Goal: Task Accomplishment & Management: Use online tool/utility

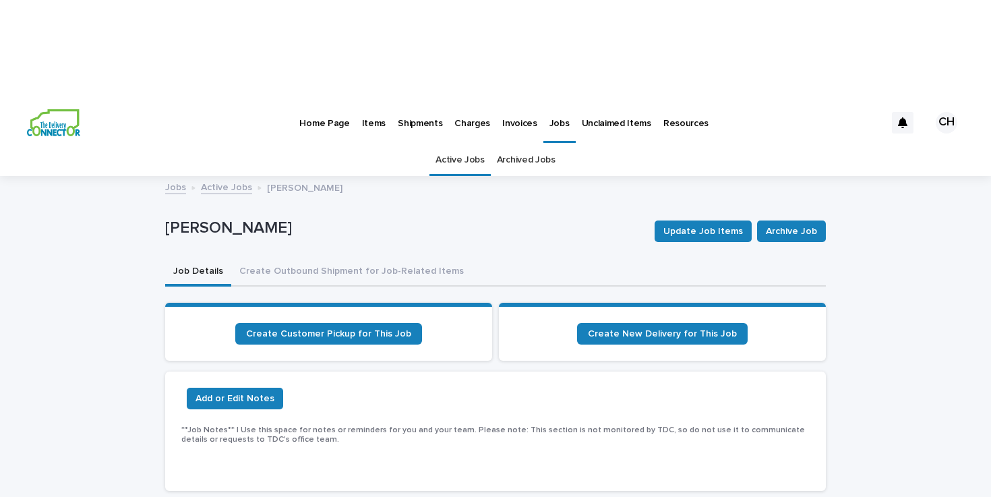
click at [47, 109] on img at bounding box center [53, 122] width 53 height 27
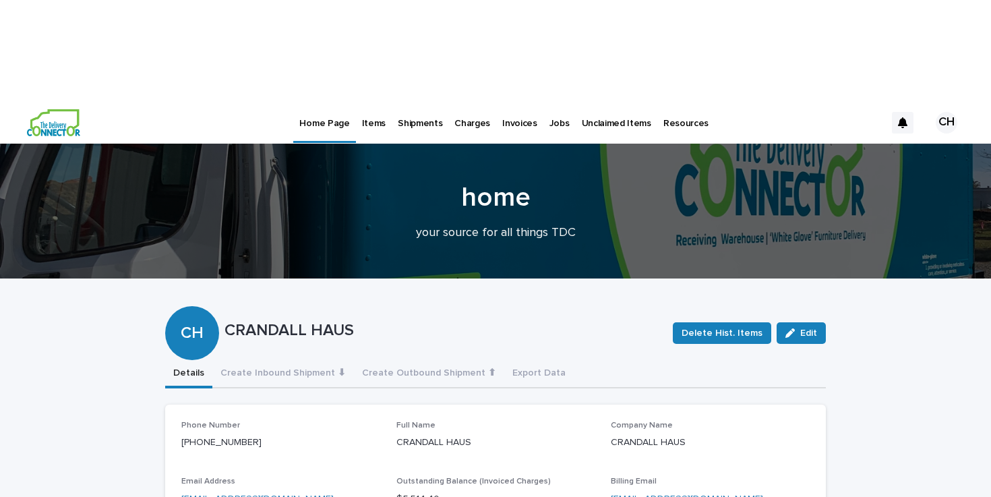
click at [549, 101] on p "Jobs" at bounding box center [559, 115] width 20 height 28
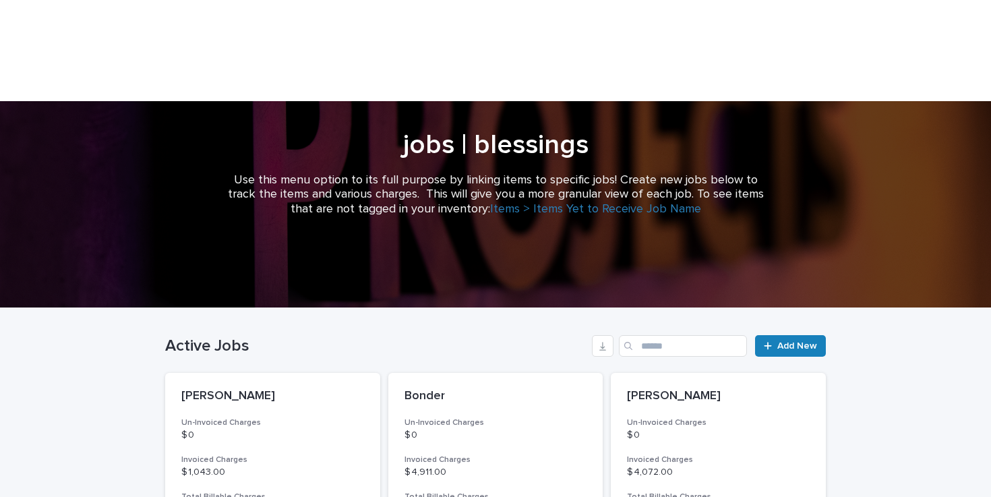
scroll to position [161, 0]
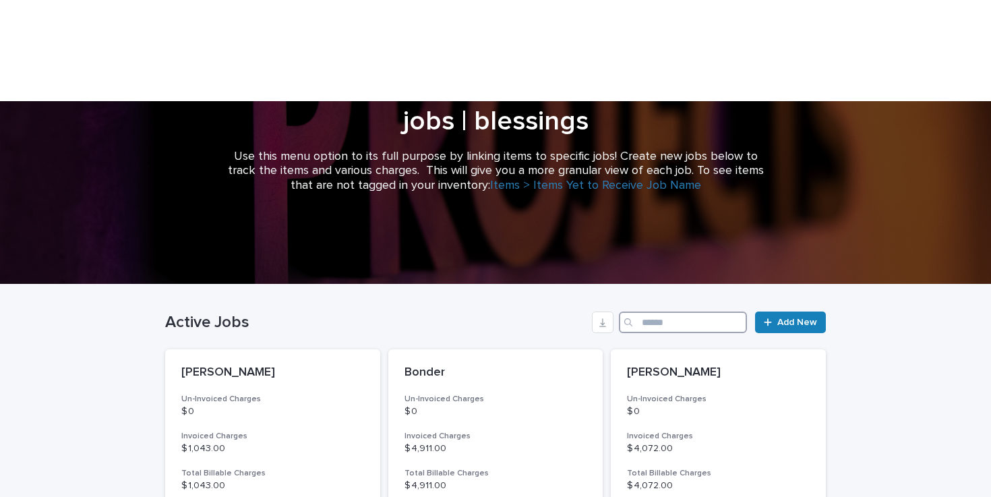
click at [667, 311] on input "Search" at bounding box center [683, 322] width 128 height 22
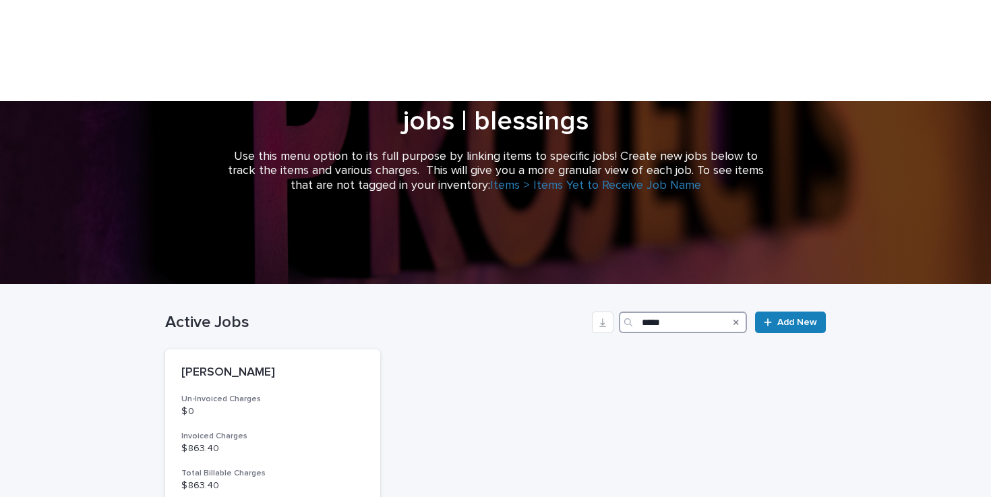
type input "*****"
click at [367, 349] on div "[PERSON_NAME] Un-Invoiced Charges $ 0 Invoiced Charges $ 863.40 Total Billable …" at bounding box center [272, 465] width 215 height 233
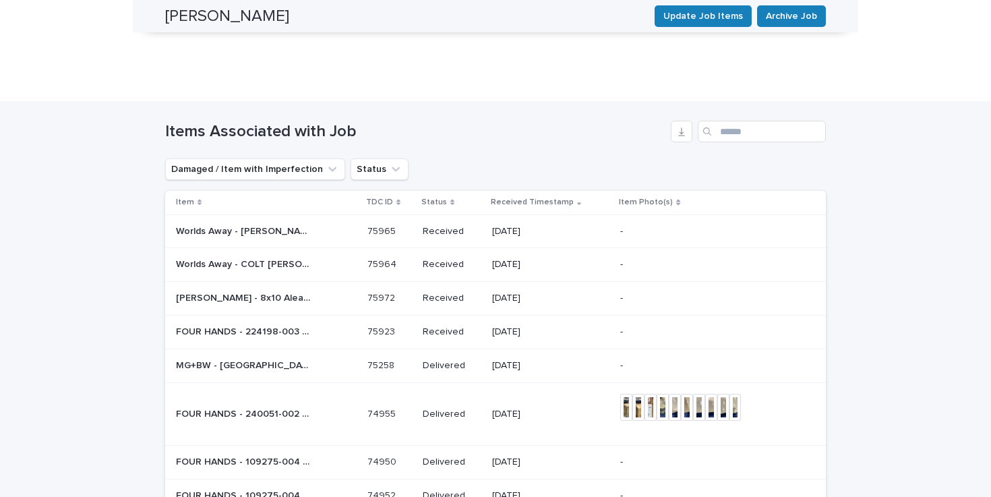
scroll to position [1312, 0]
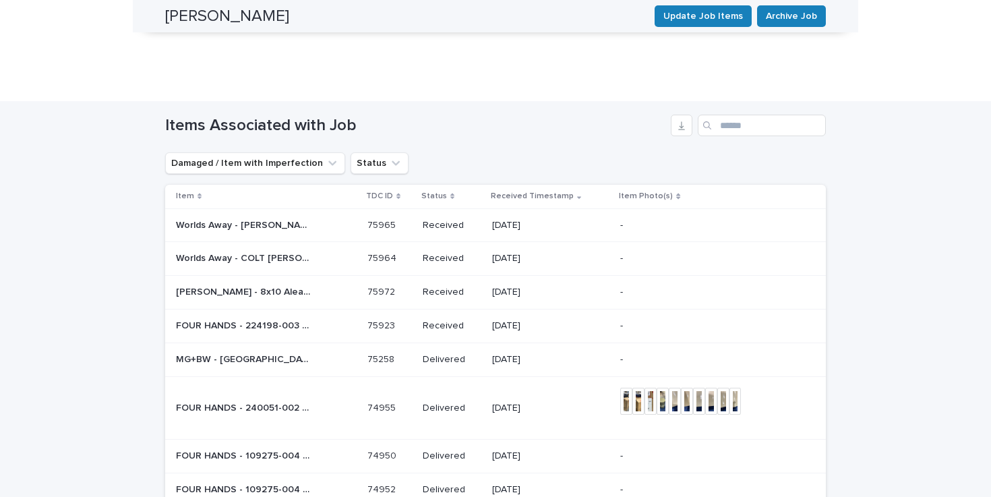
click at [267, 423] on div "30" at bounding box center [267, 421] width 49 height 16
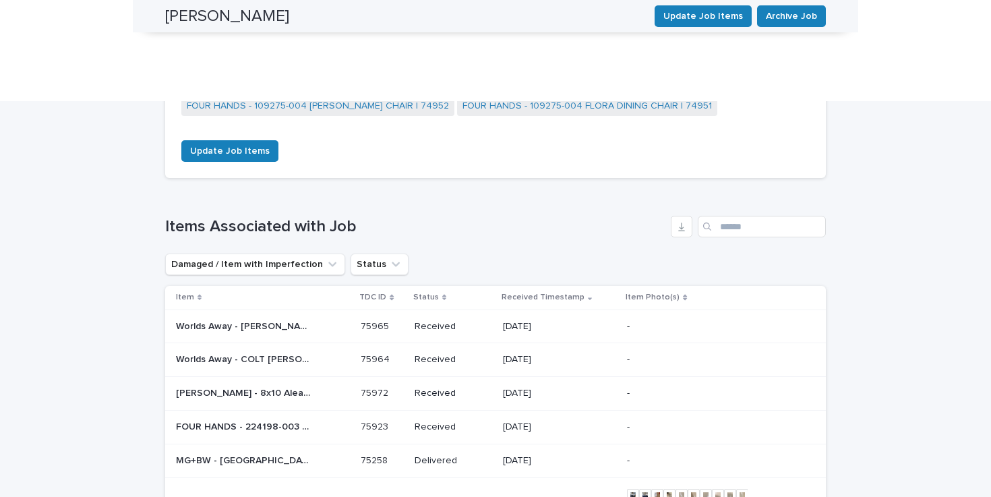
scroll to position [1156, 0]
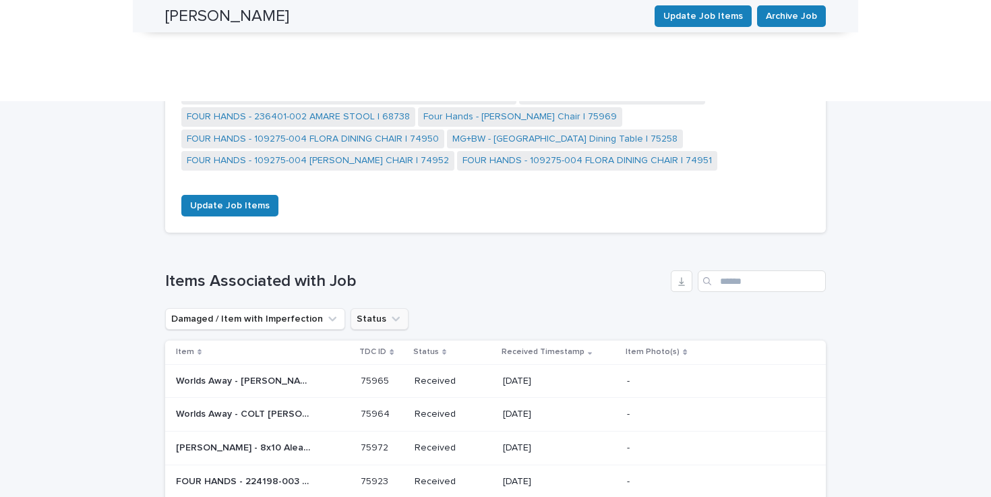
click at [353, 308] on button "Status" at bounding box center [380, 319] width 58 height 22
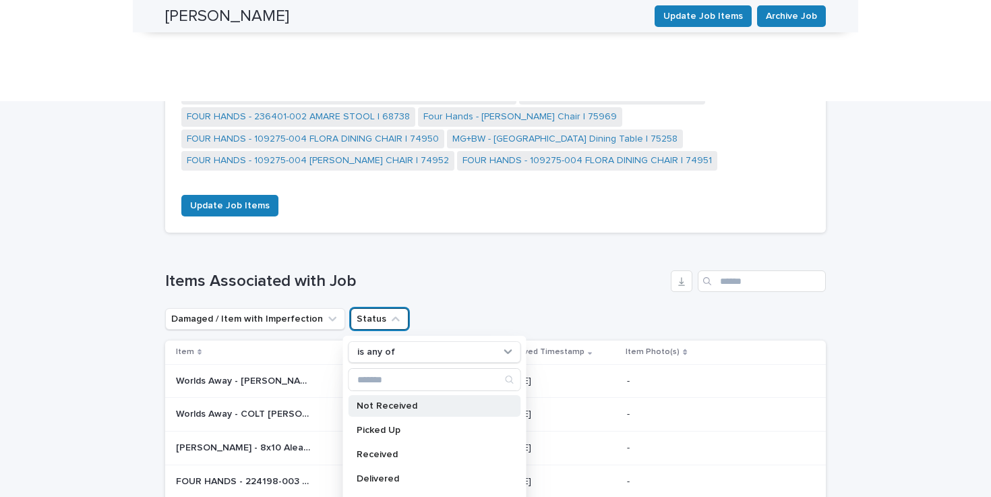
click at [404, 401] on p "Not Received" at bounding box center [428, 405] width 143 height 9
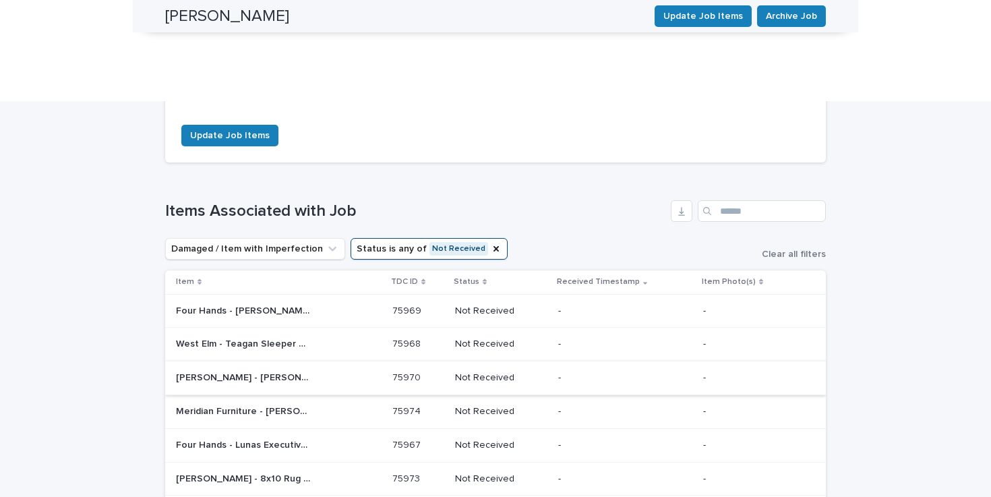
scroll to position [1228, 0]
click at [491, 242] on icon "Status" at bounding box center [496, 247] width 11 height 11
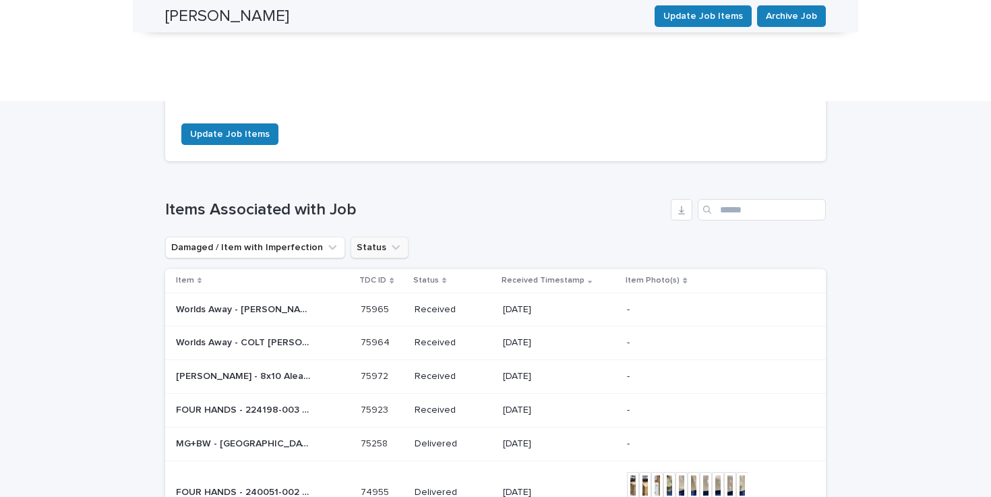
scroll to position [1556, 0]
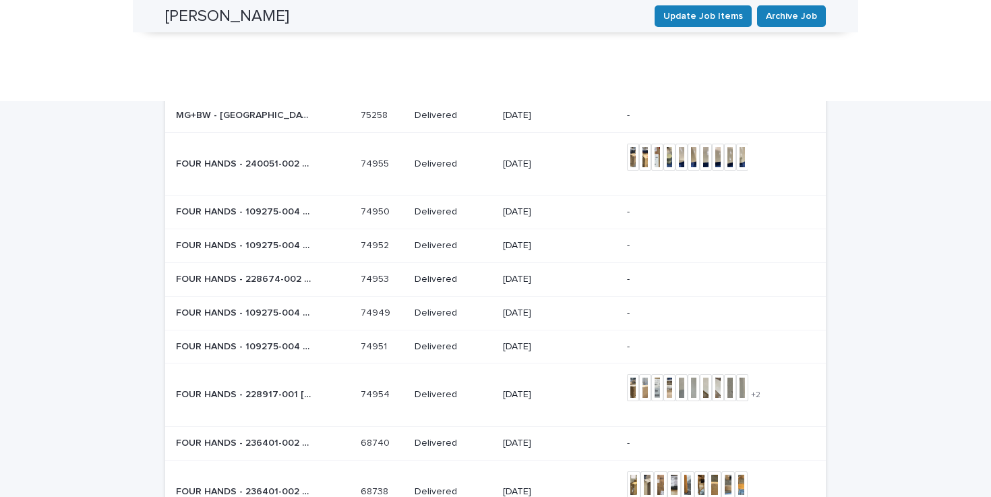
click at [384, 237] on p "74952" at bounding box center [376, 244] width 31 height 14
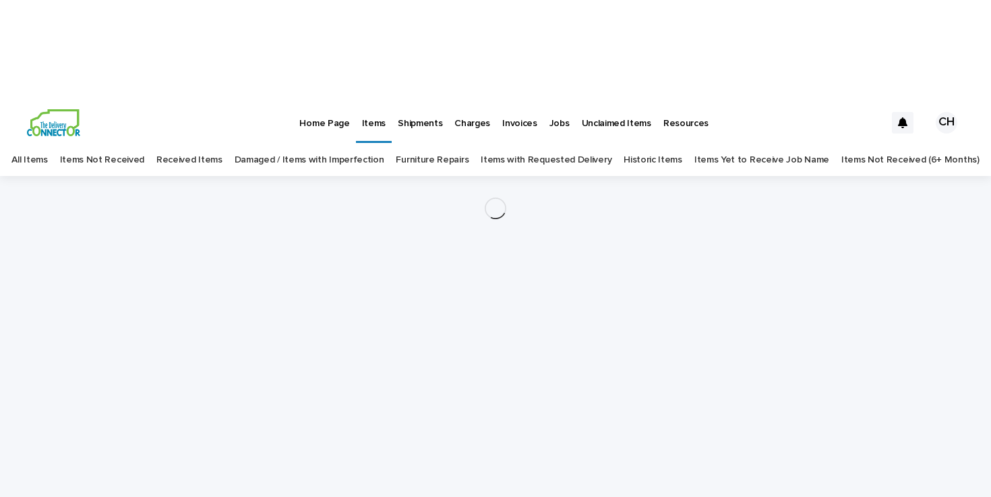
click at [369, 101] on link "Items" at bounding box center [374, 121] width 36 height 40
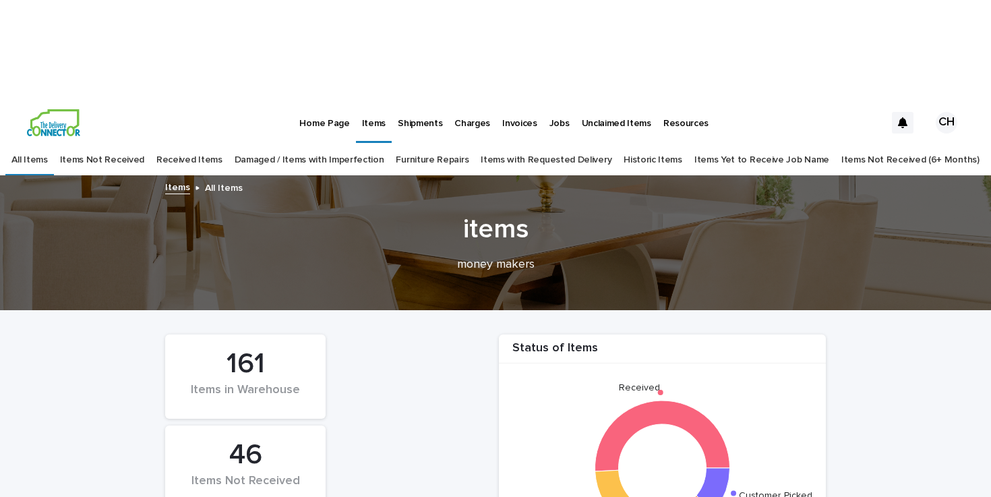
scroll to position [328, 0]
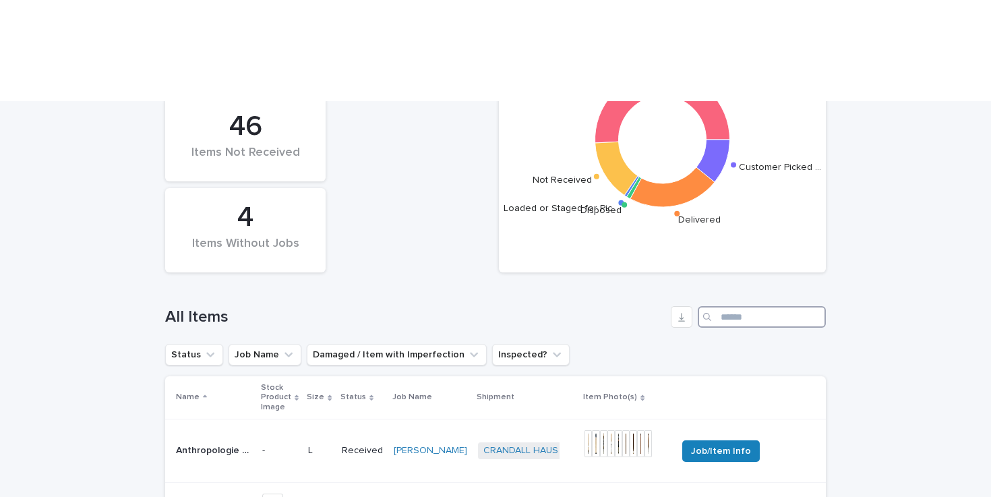
click at [771, 306] on input "Search" at bounding box center [762, 317] width 128 height 22
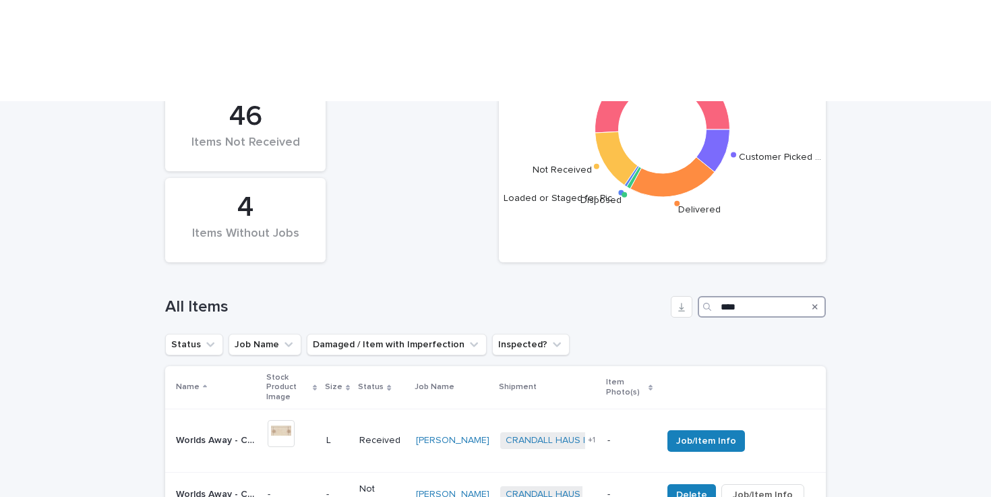
scroll to position [402, 0]
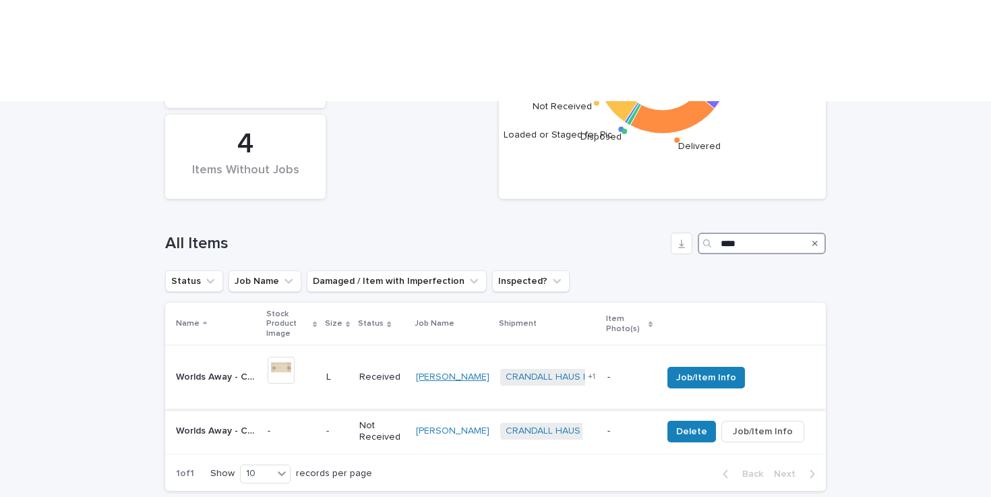
type input "****"
click at [475, 371] on link "[PERSON_NAME]" at bounding box center [452, 376] width 73 height 11
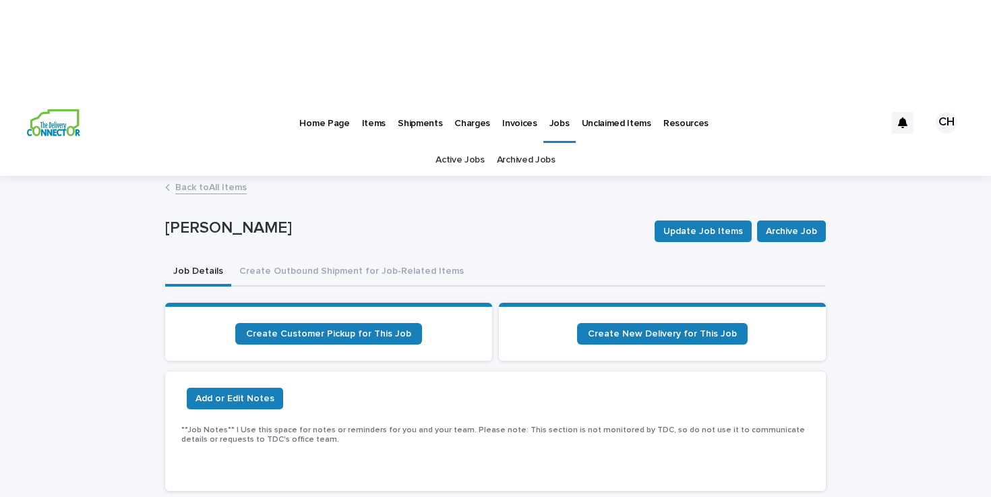
click at [374, 101] on p "Items" at bounding box center [374, 115] width 24 height 28
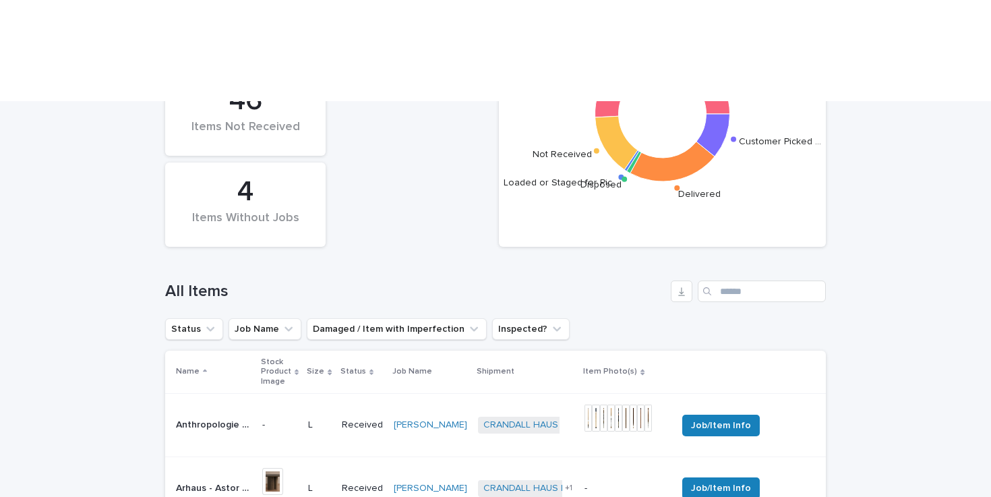
scroll to position [482, 0]
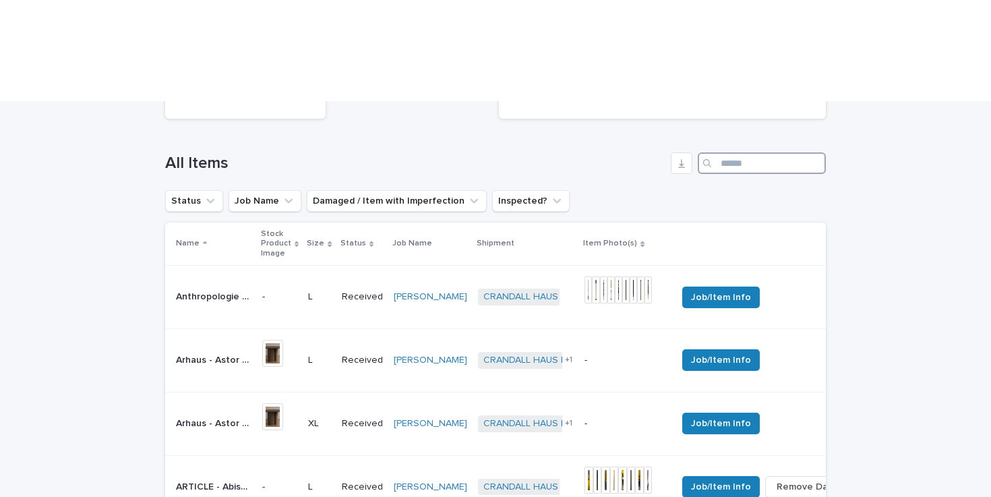
click at [774, 152] on input "Search" at bounding box center [762, 163] width 128 height 22
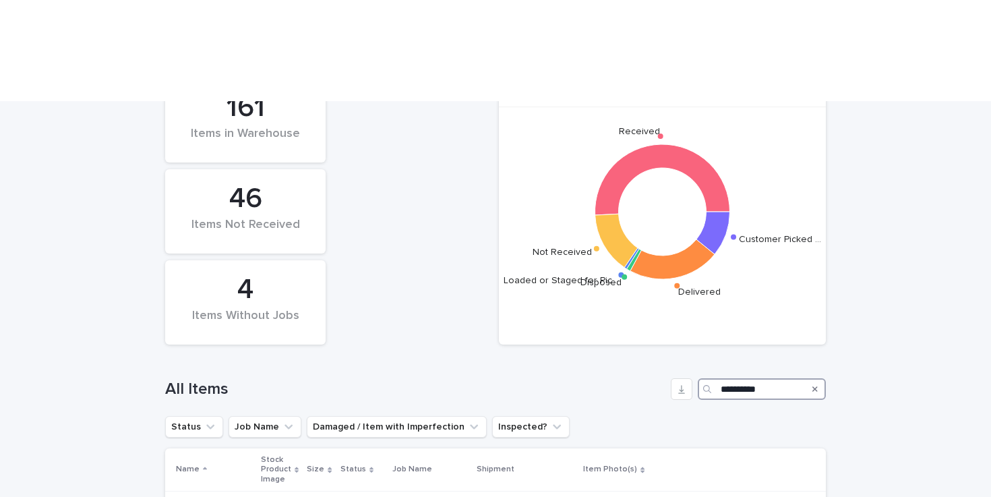
scroll to position [482, 0]
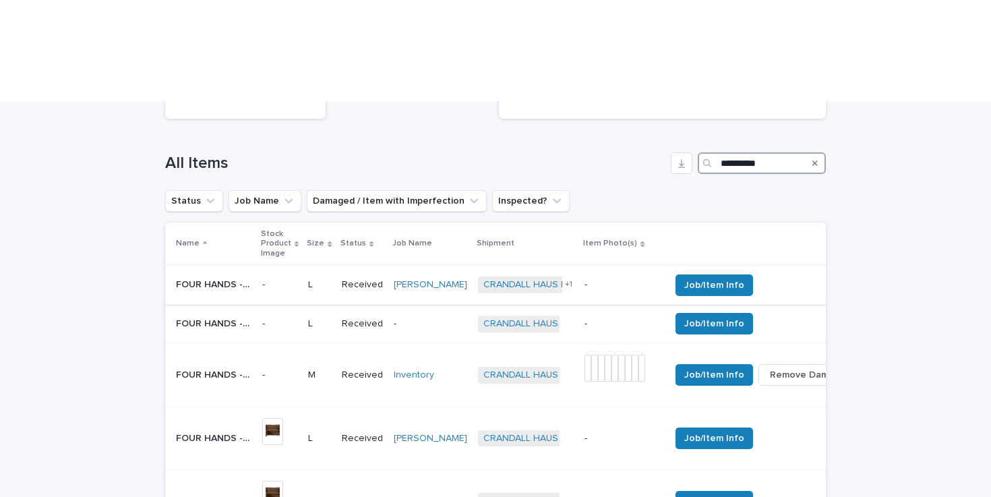
type input "**********"
click at [189, 276] on p "FOUR HANDS - 224198-003 LUNAS EXECUTIVE DESK | 75923" at bounding box center [215, 283] width 78 height 14
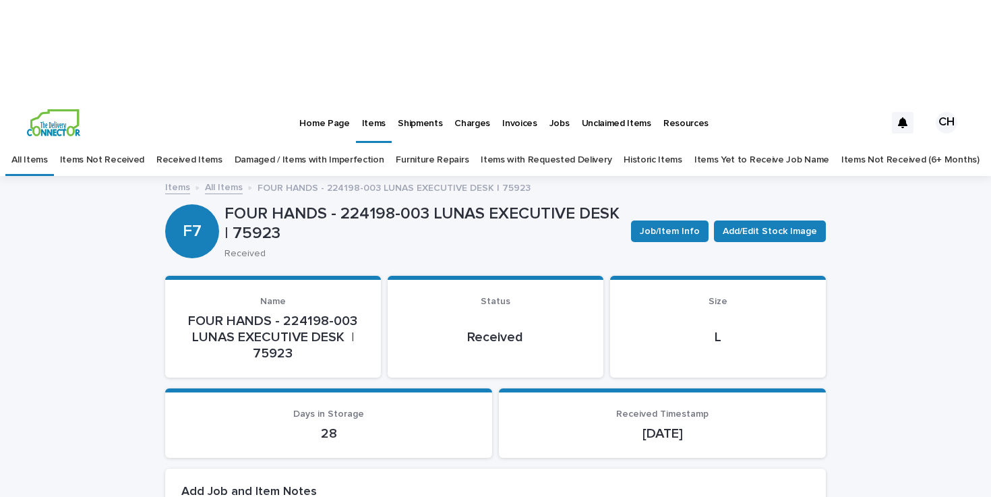
click at [549, 101] on p "Jobs" at bounding box center [559, 115] width 20 height 28
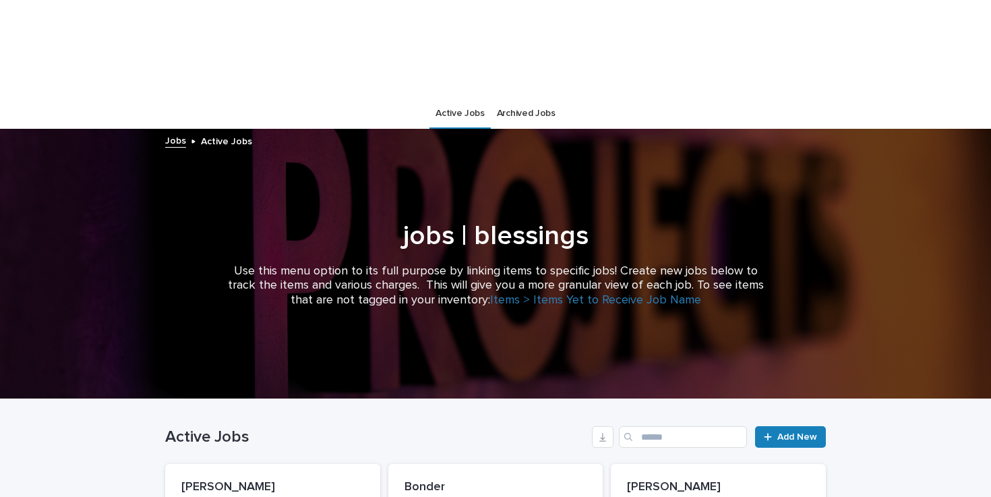
scroll to position [56, 0]
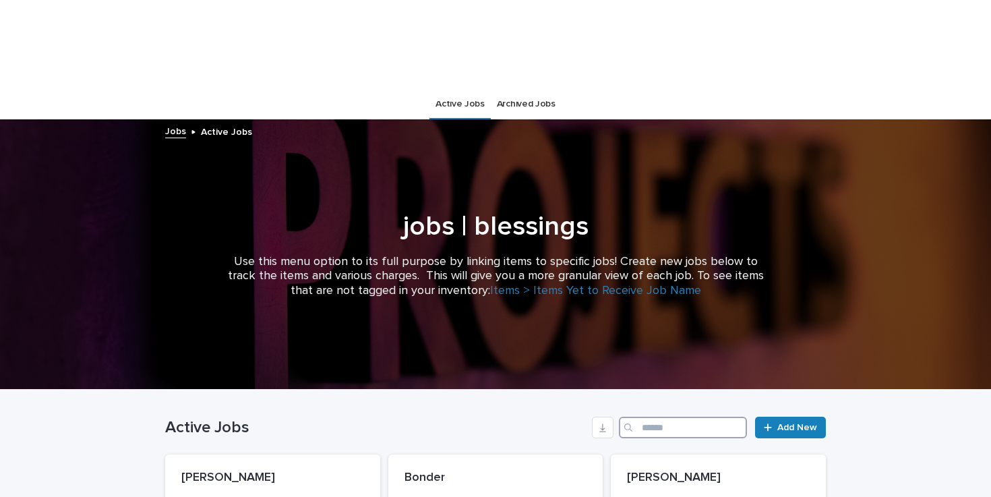
click at [649, 417] on input "Search" at bounding box center [683, 428] width 128 height 22
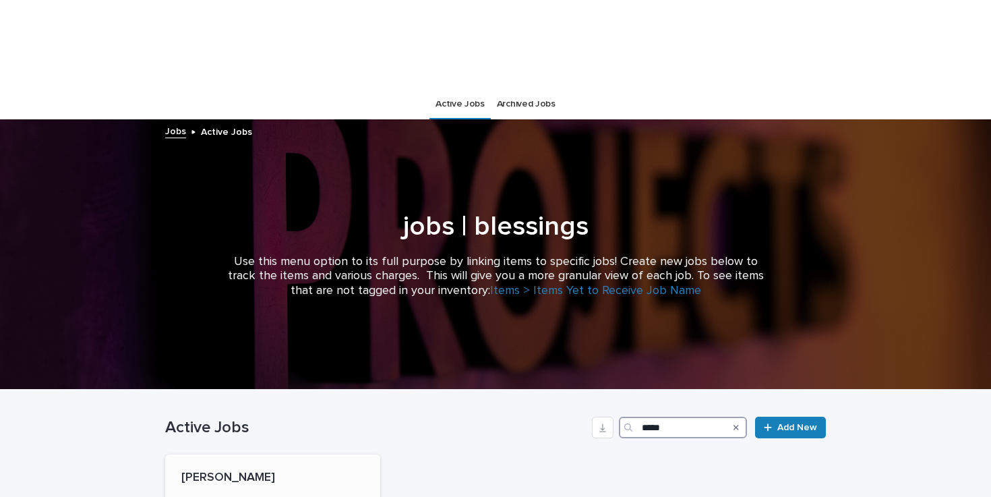
type input "*****"
click at [305, 496] on h3 "Un-Invoiced Charges" at bounding box center [272, 504] width 183 height 11
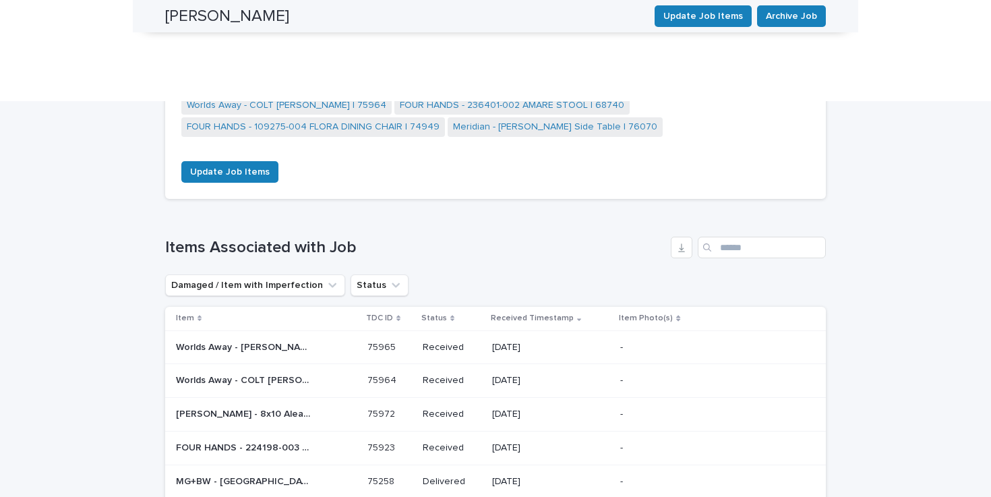
scroll to position [2276, 0]
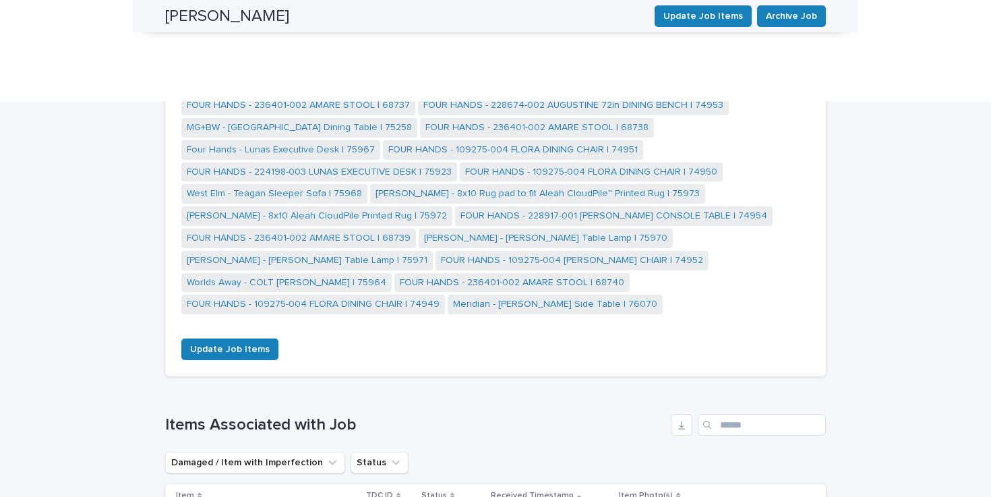
scroll to position [0, 0]
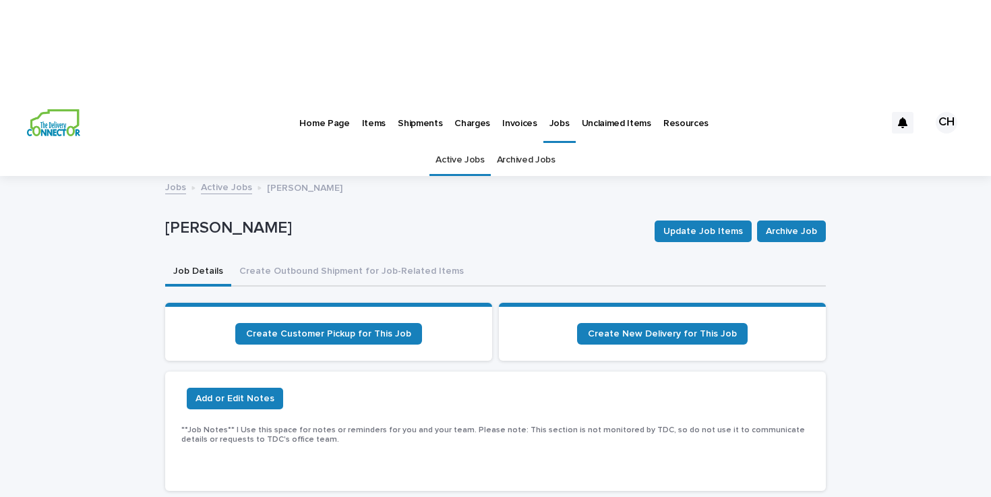
click at [57, 109] on img at bounding box center [53, 122] width 53 height 27
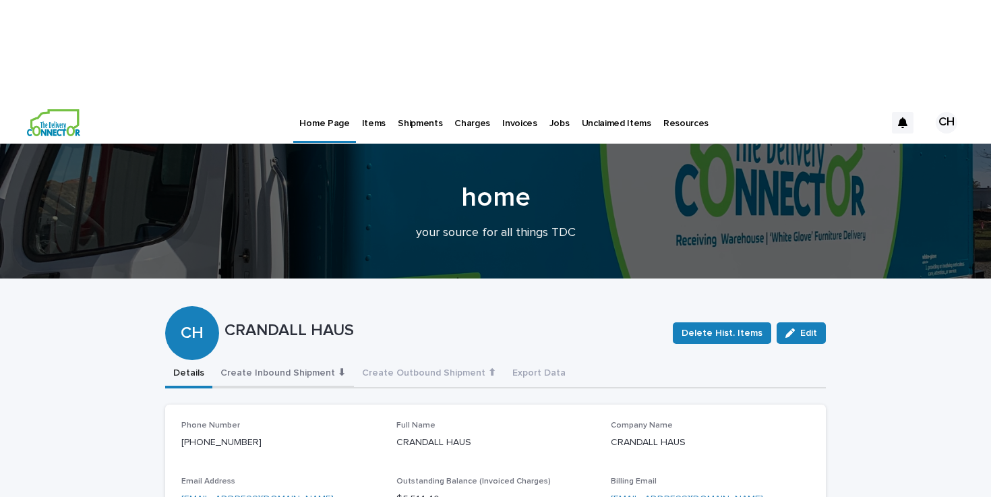
click at [338, 360] on button "Create Inbound Shipment ⬇" at bounding box center [283, 374] width 142 height 28
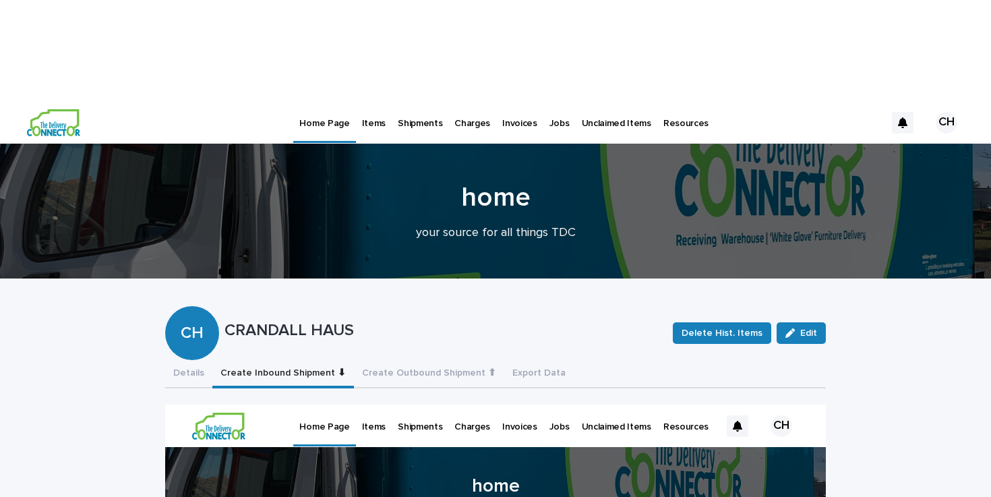
click at [371, 101] on p "Items" at bounding box center [374, 115] width 24 height 28
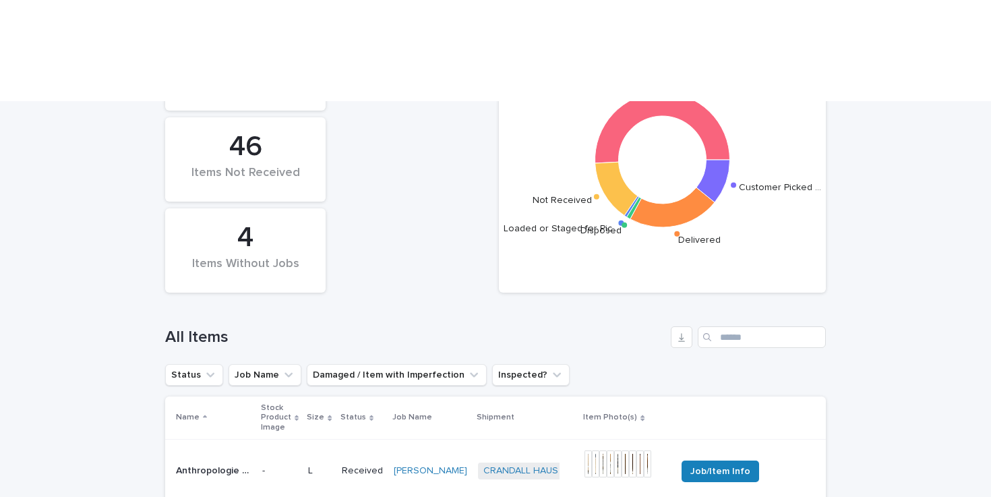
scroll to position [277, 0]
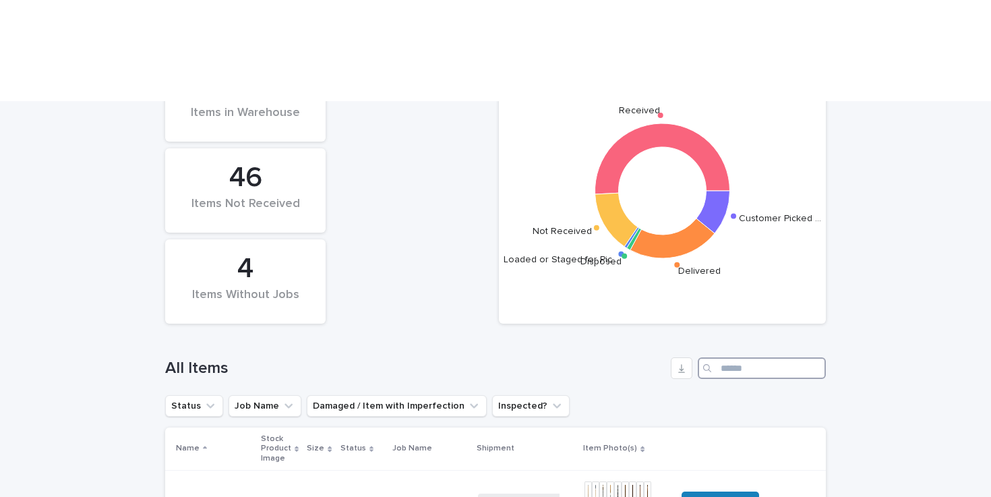
click at [766, 357] on input "Search" at bounding box center [762, 368] width 128 height 22
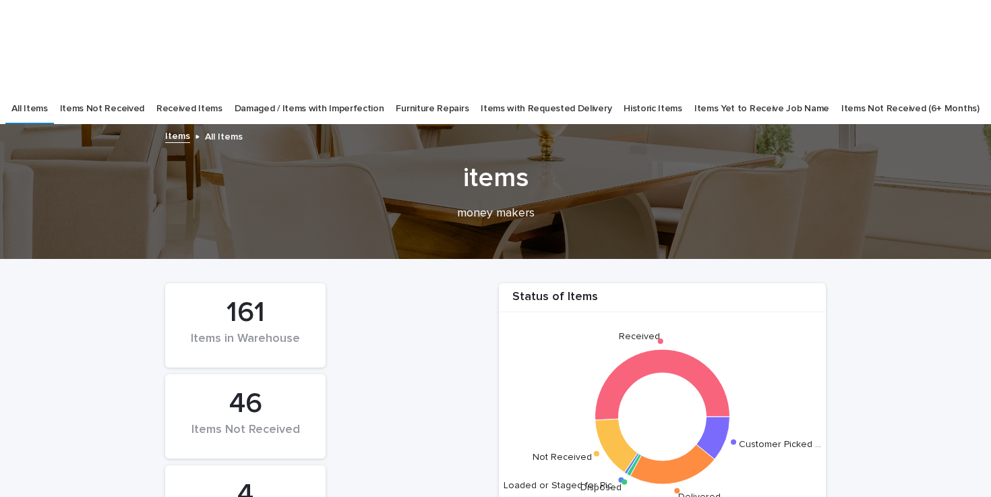
scroll to position [52, 0]
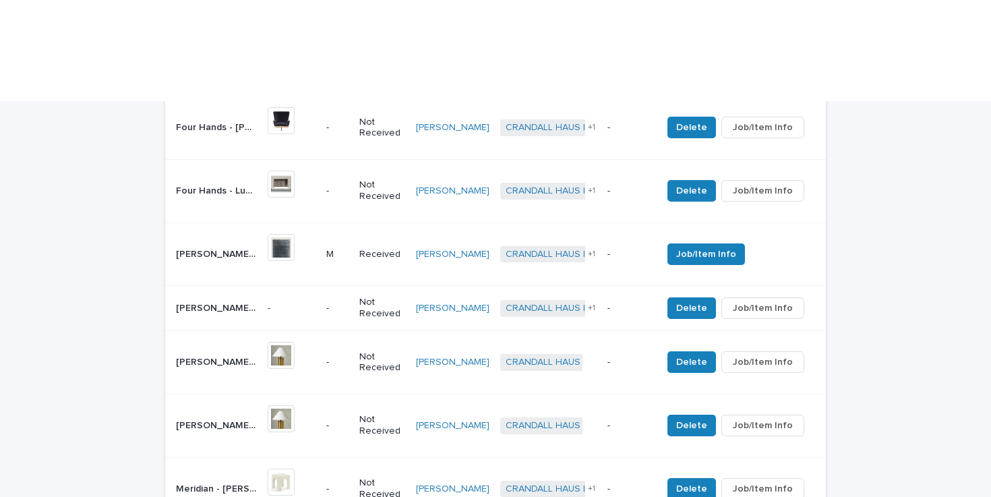
scroll to position [701, 0]
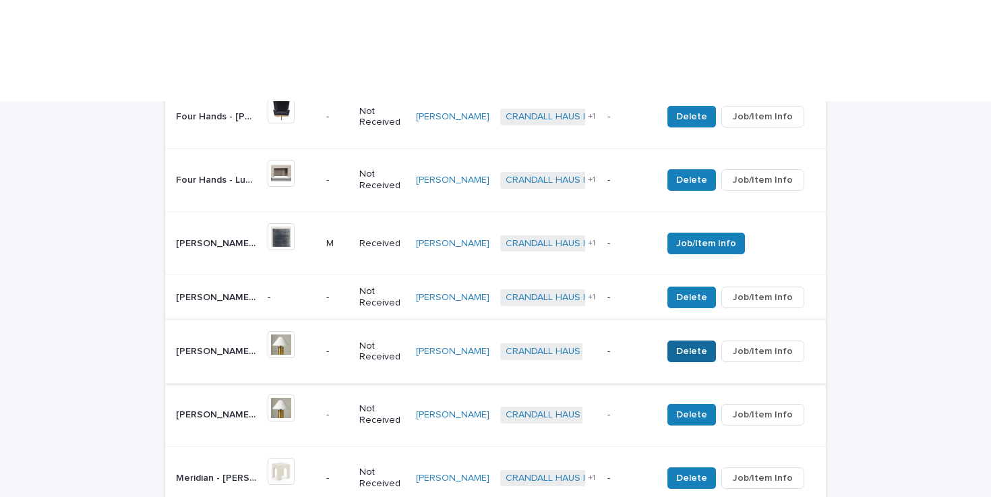
type input "*****"
click at [690, 344] on span "Delete" at bounding box center [691, 350] width 31 height 13
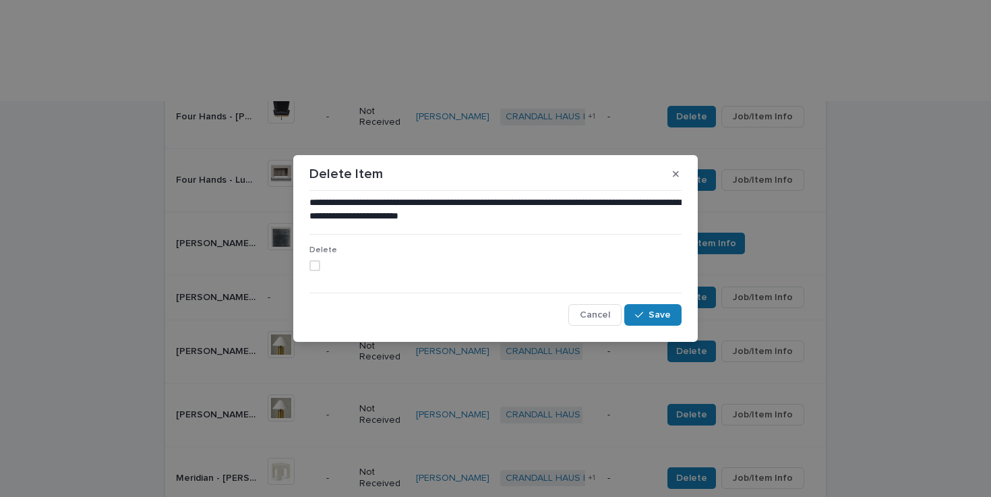
click at [313, 265] on span at bounding box center [314, 265] width 11 height 11
click at [650, 310] on span "Save" at bounding box center [660, 314] width 22 height 9
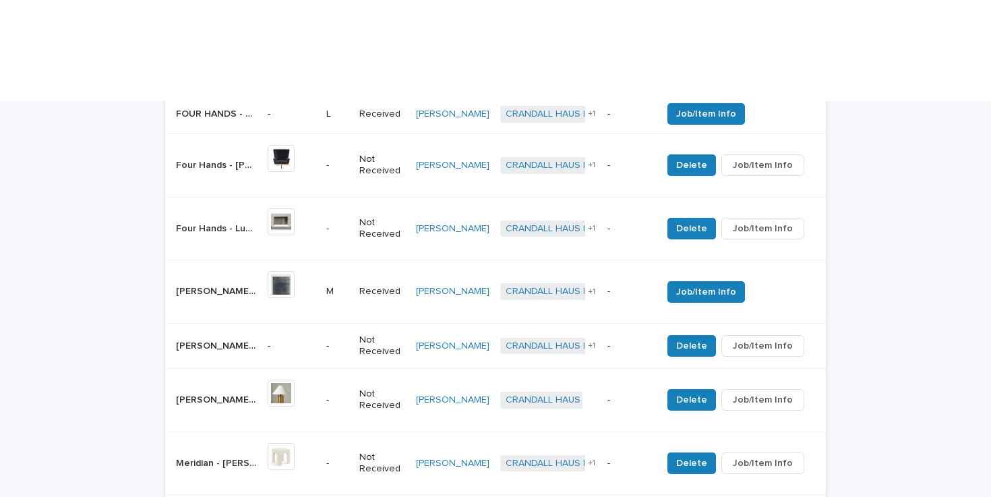
scroll to position [669, 0]
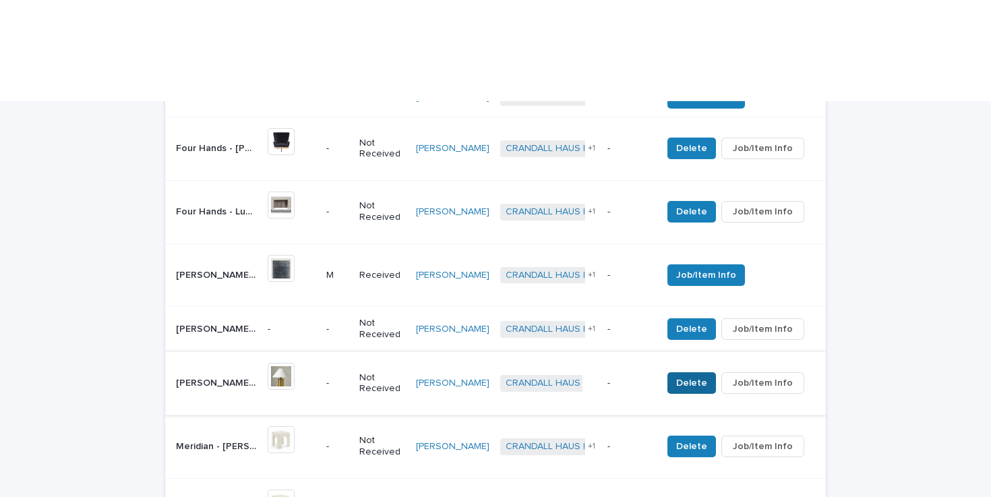
click at [686, 376] on span "Delete" at bounding box center [691, 382] width 31 height 13
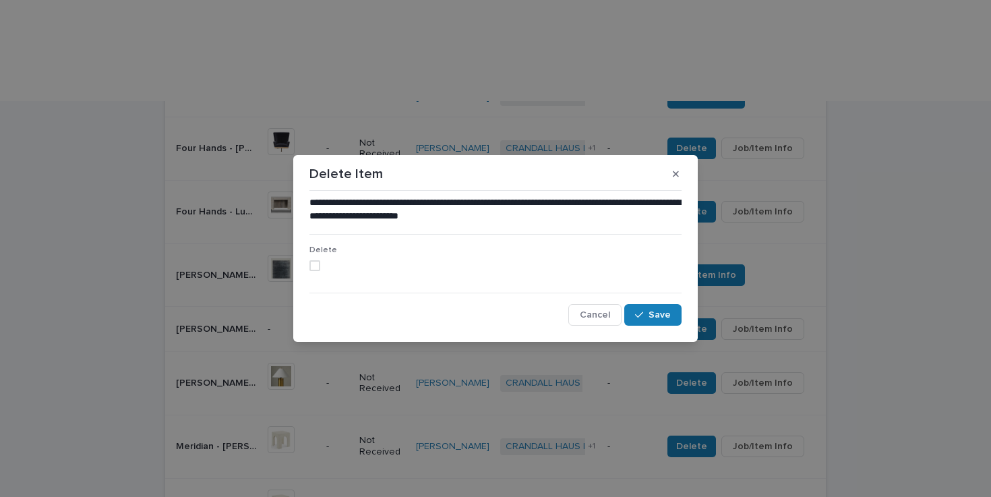
click at [312, 262] on span at bounding box center [314, 265] width 11 height 11
click at [662, 305] on button "Save" at bounding box center [652, 315] width 57 height 22
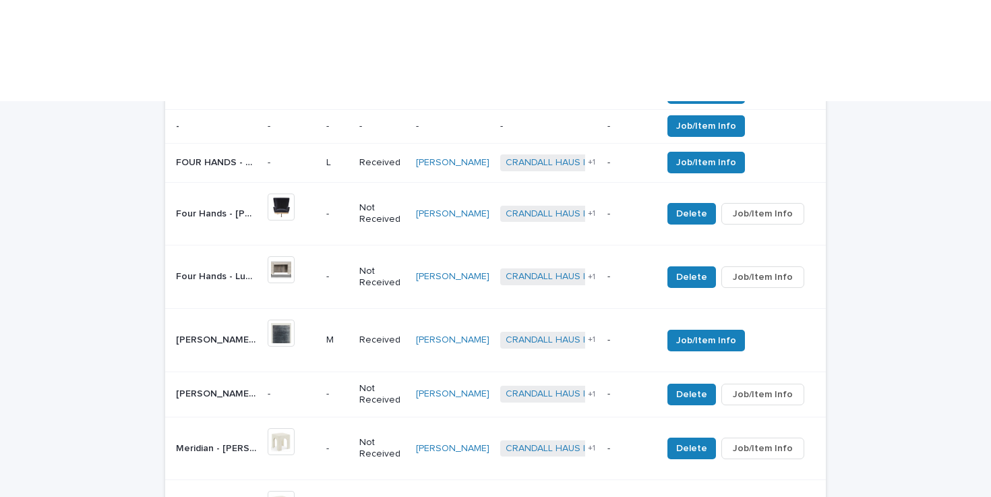
scroll to position [638, 0]
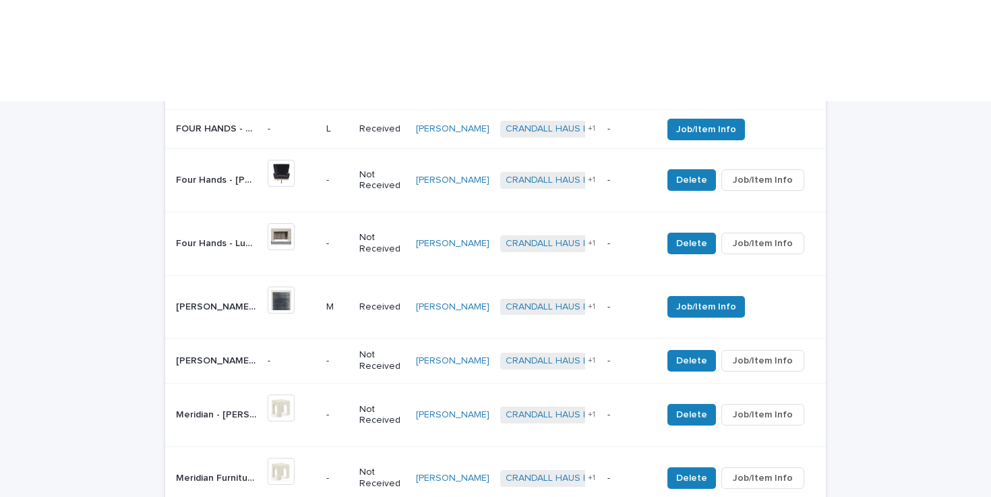
click at [895, 282] on div "Loading... Saving… Loading... Saving… Status of Items Received Not Received Loa…" at bounding box center [495, 180] width 991 height 1015
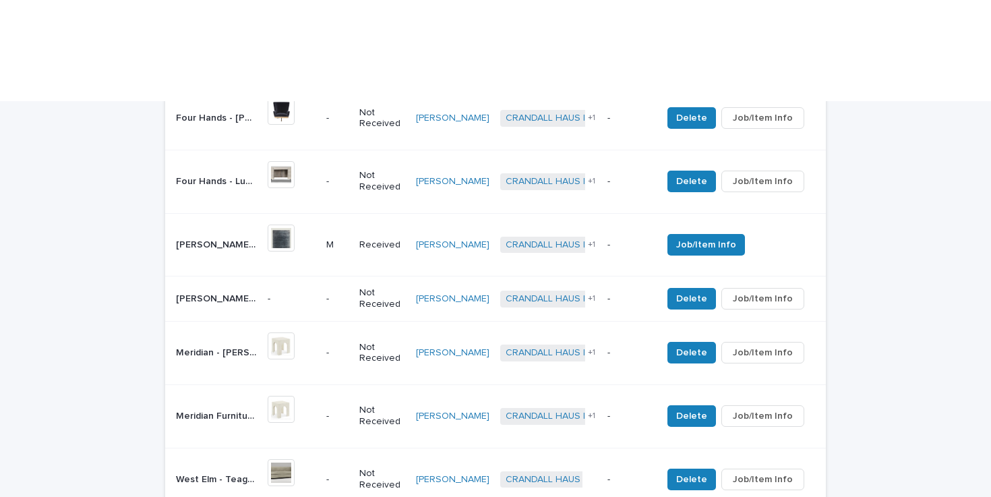
scroll to position [702, 0]
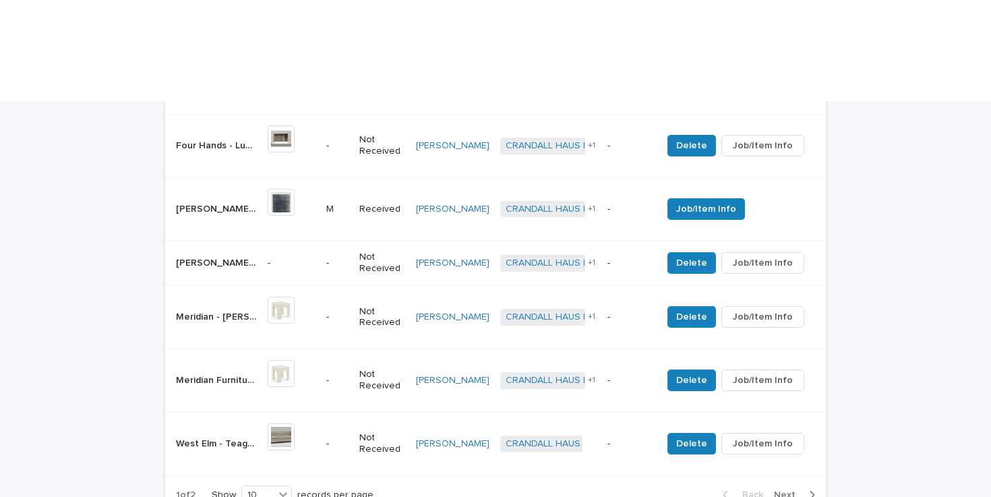
scroll to position [738, 0]
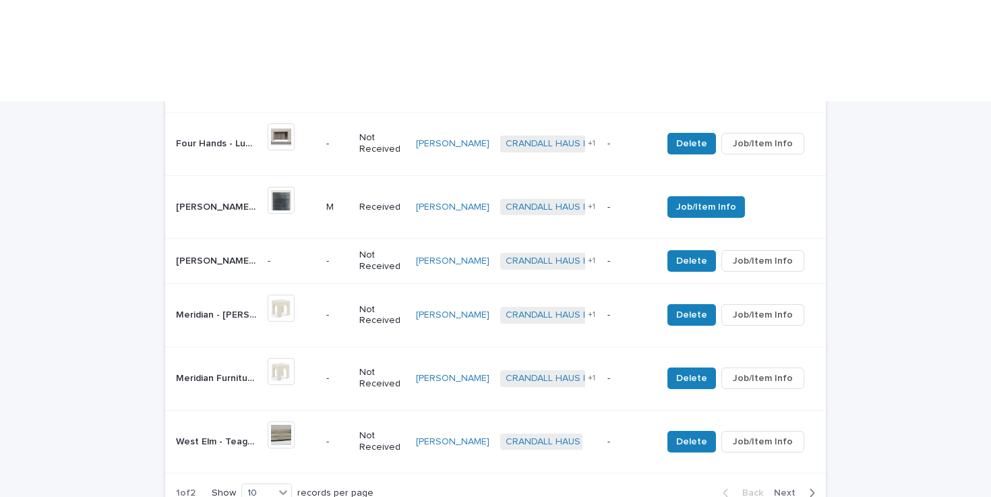
click at [804, 487] on div "button" at bounding box center [809, 493] width 11 height 12
click at [798, 488] on span "Next" at bounding box center [789, 492] width 30 height 9
click at [274, 486] on div "10" at bounding box center [258, 493] width 32 height 14
click at [268, 430] on div "30" at bounding box center [267, 433] width 49 height 16
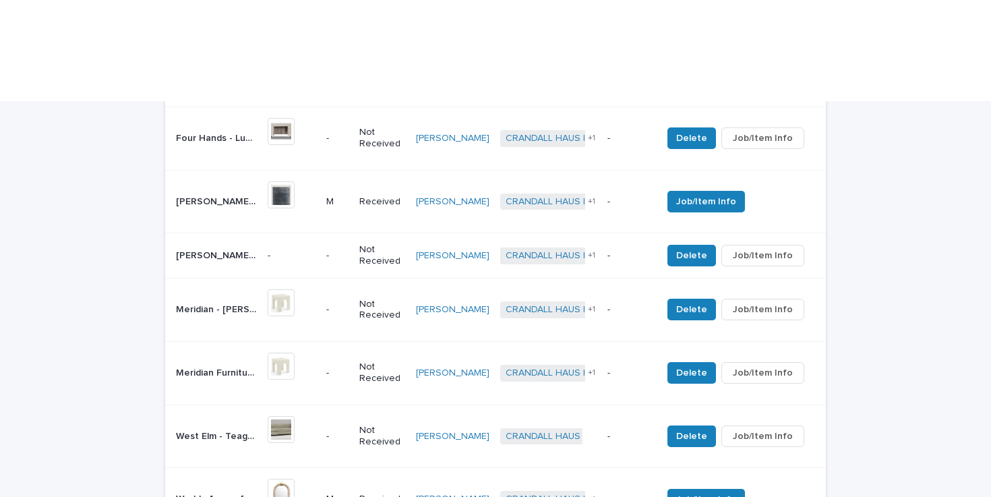
scroll to position [742, 0]
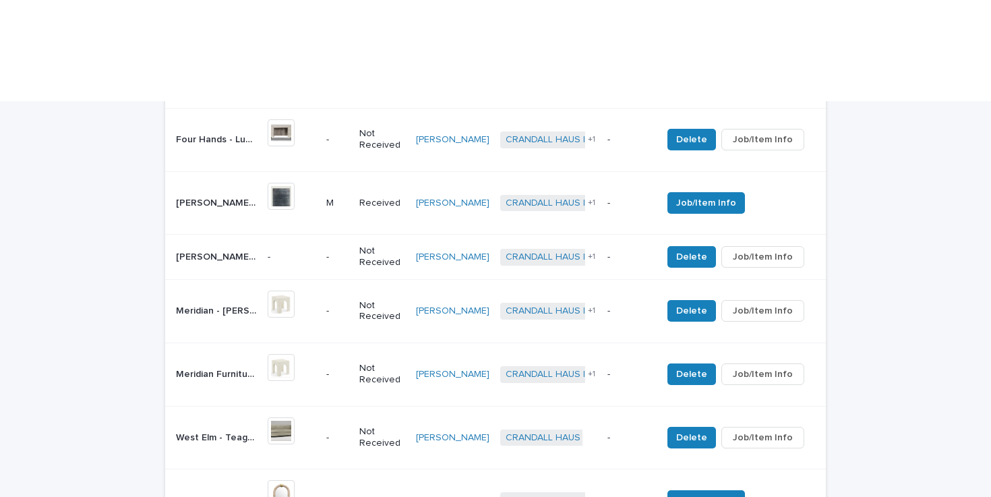
click at [202, 429] on p "West Elm - Teagan Sleeper Sofa | 75968" at bounding box center [218, 436] width 84 height 14
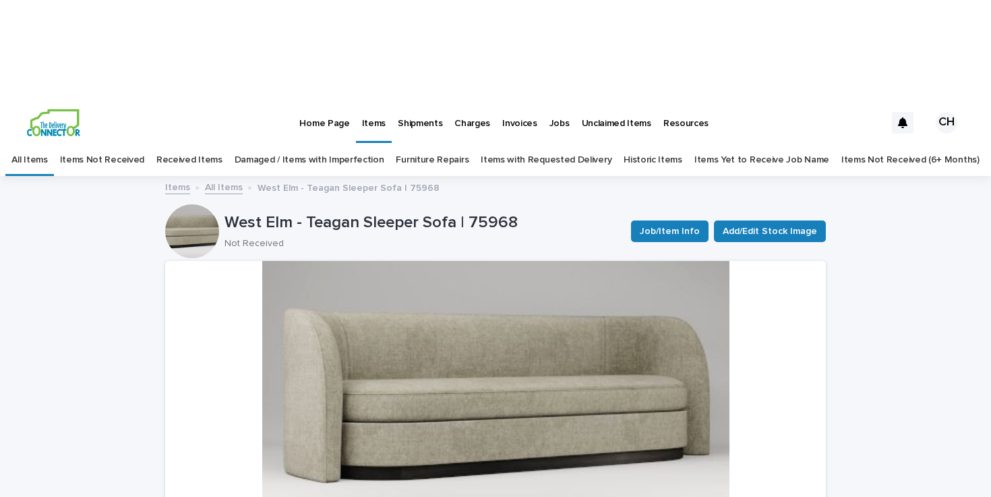
click at [230, 179] on link "All Items" at bounding box center [224, 187] width 38 height 16
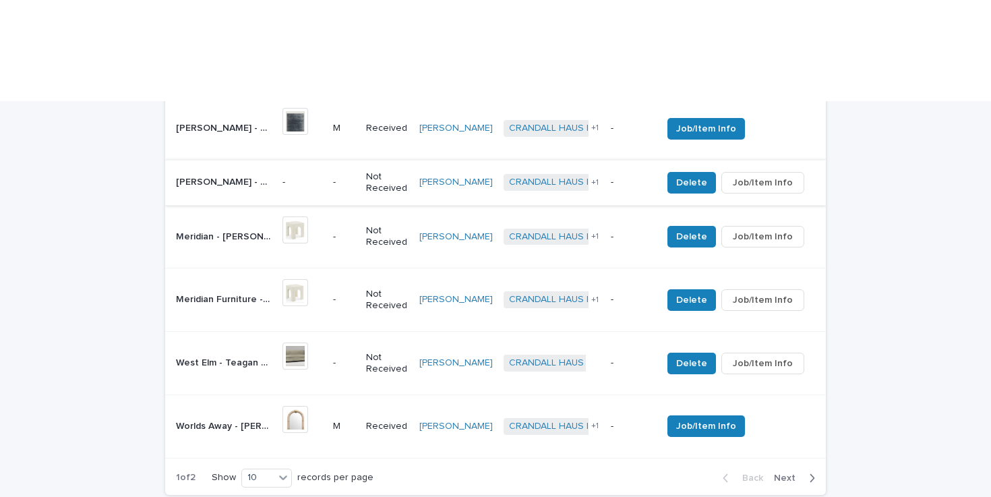
scroll to position [862, 0]
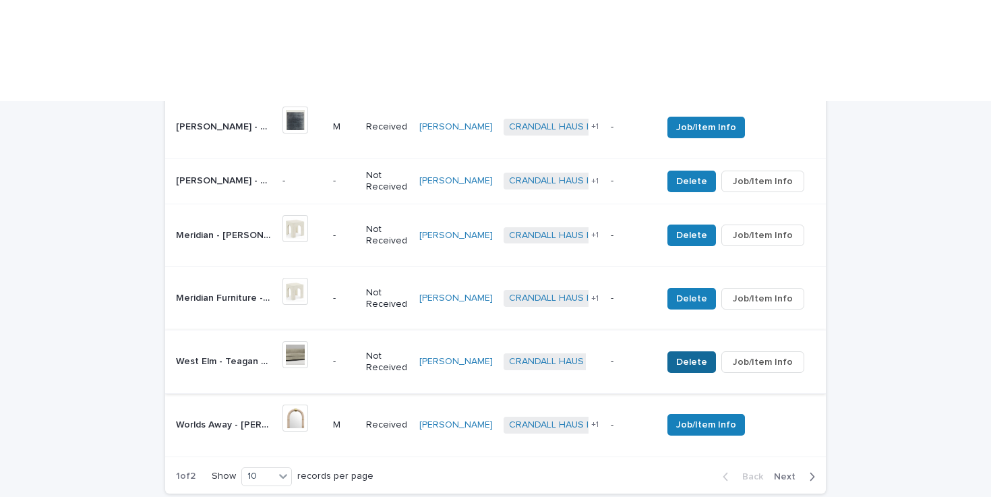
click at [696, 355] on span "Delete" at bounding box center [691, 361] width 31 height 13
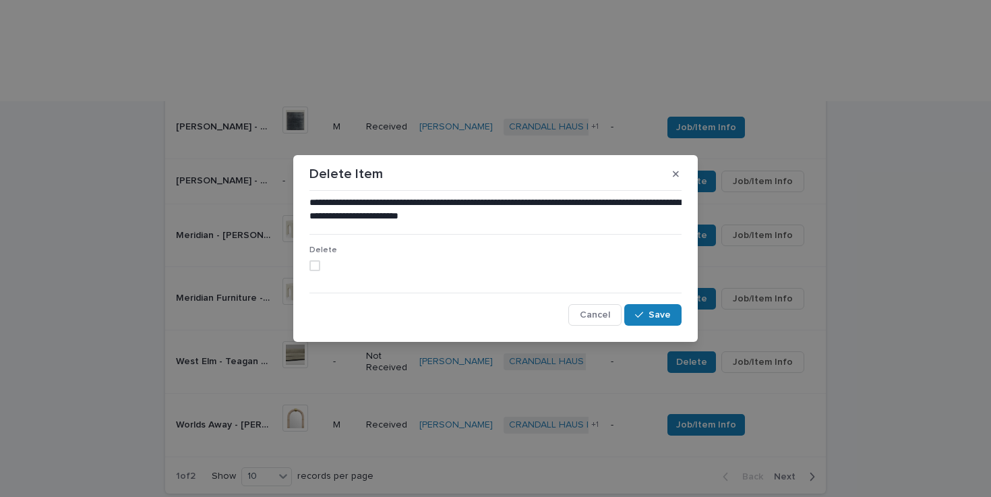
click at [311, 264] on span at bounding box center [314, 265] width 11 height 11
click at [630, 318] on button "Save" at bounding box center [652, 315] width 57 height 22
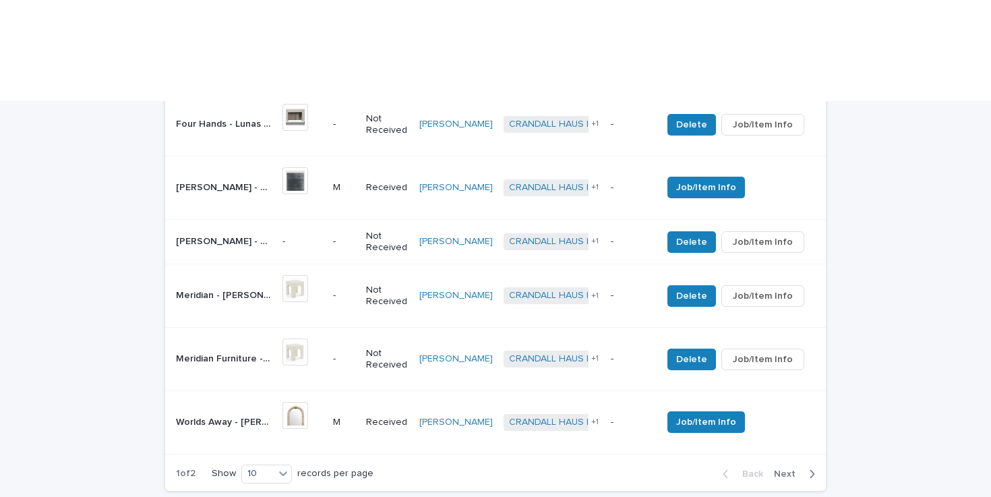
scroll to position [802, 0]
click at [791, 469] on span "Next" at bounding box center [789, 473] width 30 height 9
click at [253, 467] on div "10" at bounding box center [258, 474] width 32 height 14
click at [268, 413] on div "30" at bounding box center [267, 414] width 49 height 16
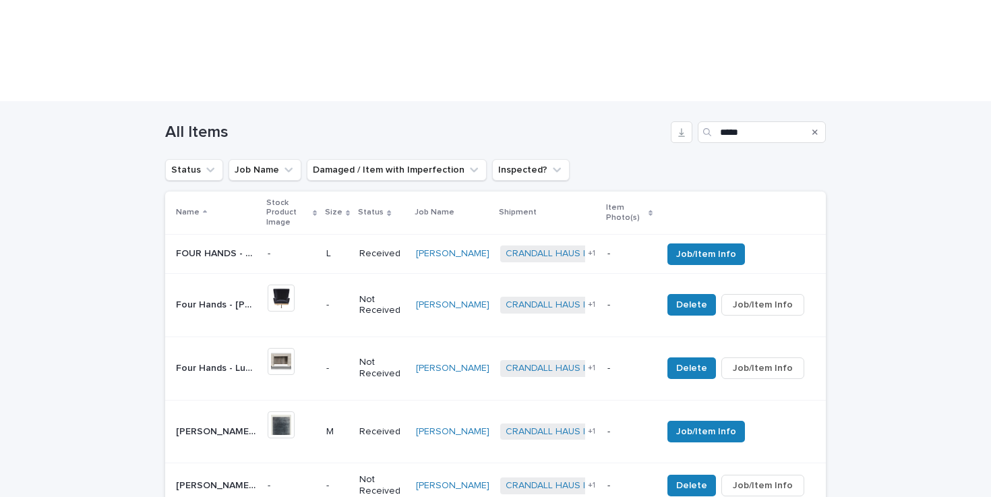
scroll to position [475, 0]
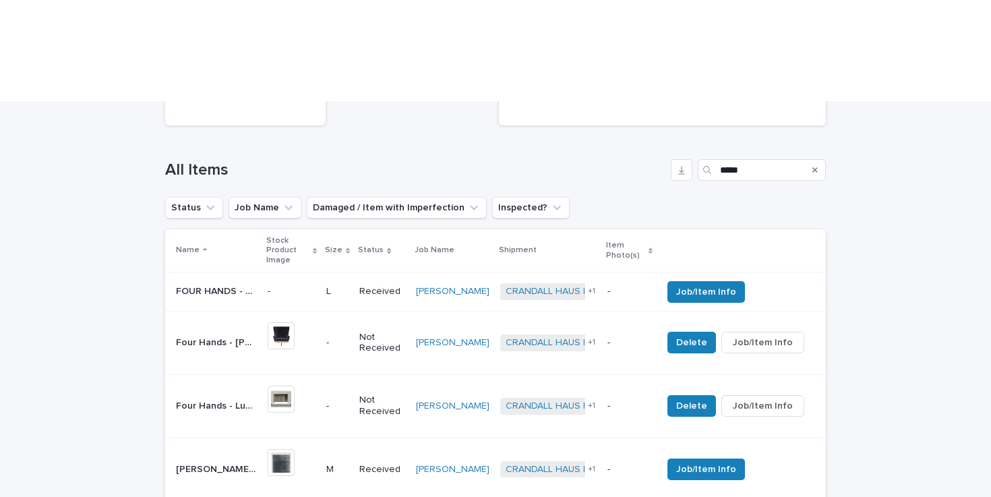
click at [305, 272] on td "-" at bounding box center [291, 291] width 59 height 39
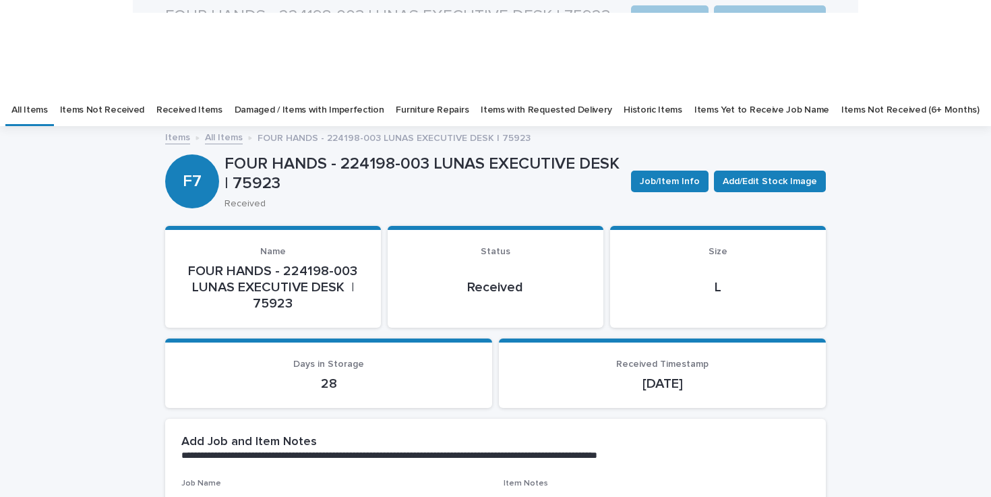
scroll to position [43, 0]
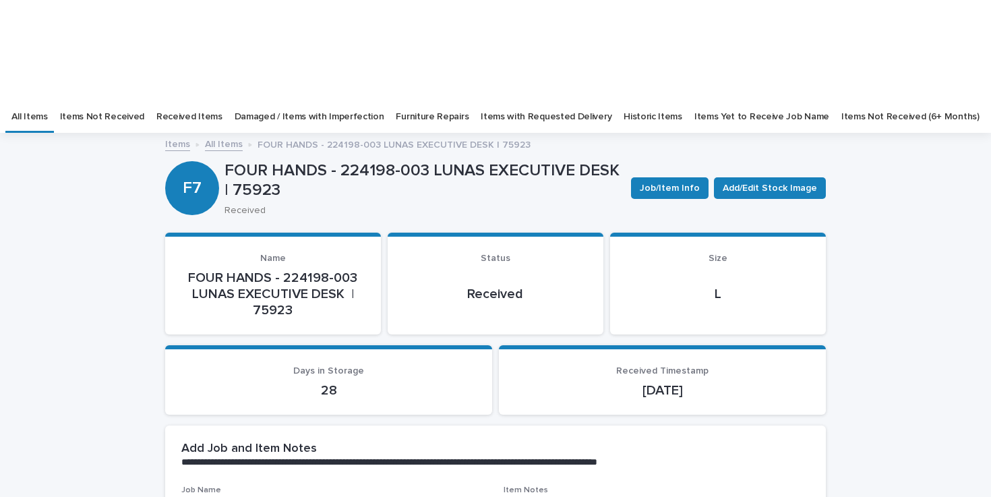
click at [305, 270] on p "FOUR HANDS - 224198-003 LUNAS EXECUTIVE DESK | 75923" at bounding box center [272, 294] width 183 height 49
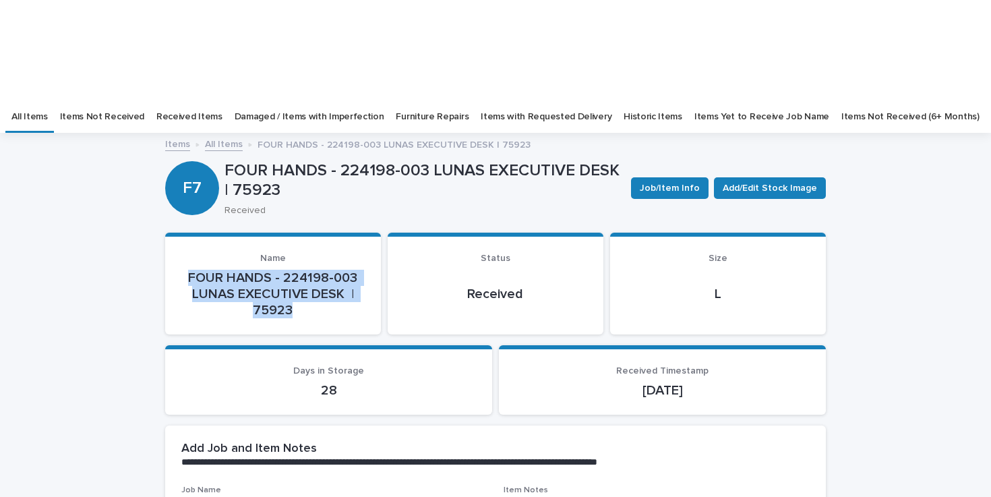
click at [305, 270] on p "FOUR HANDS - 224198-003 LUNAS EXECUTIVE DESK | 75923" at bounding box center [272, 294] width 183 height 49
drag, startPoint x: 190, startPoint y: 192, endPoint x: 344, endPoint y: 193, distance: 153.7
click at [344, 270] on p "FOUR HANDS - 224198-003 LUNAS EXECUTIVE DESK | 75923" at bounding box center [272, 294] width 183 height 49
copy p "LUNAS EXECUTIVE DESK"
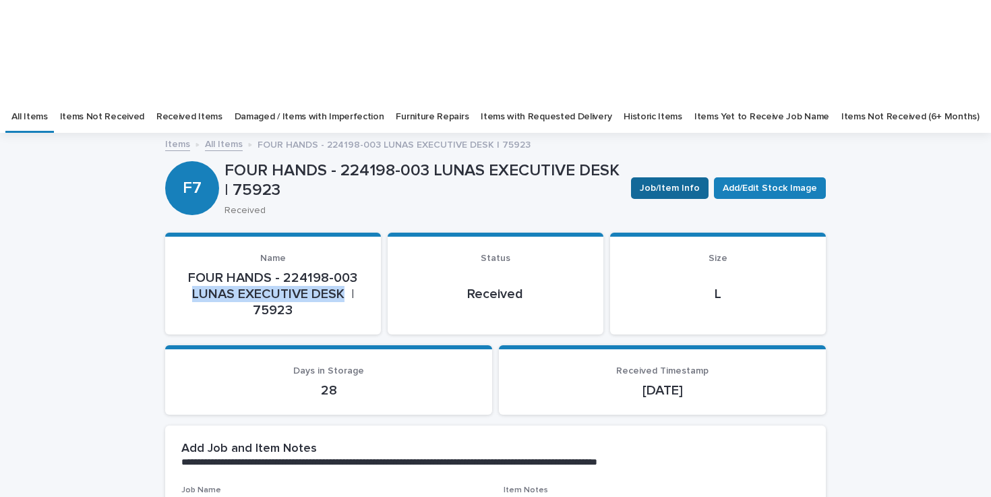
click at [689, 181] on span "Job/Item Info" at bounding box center [670, 187] width 60 height 13
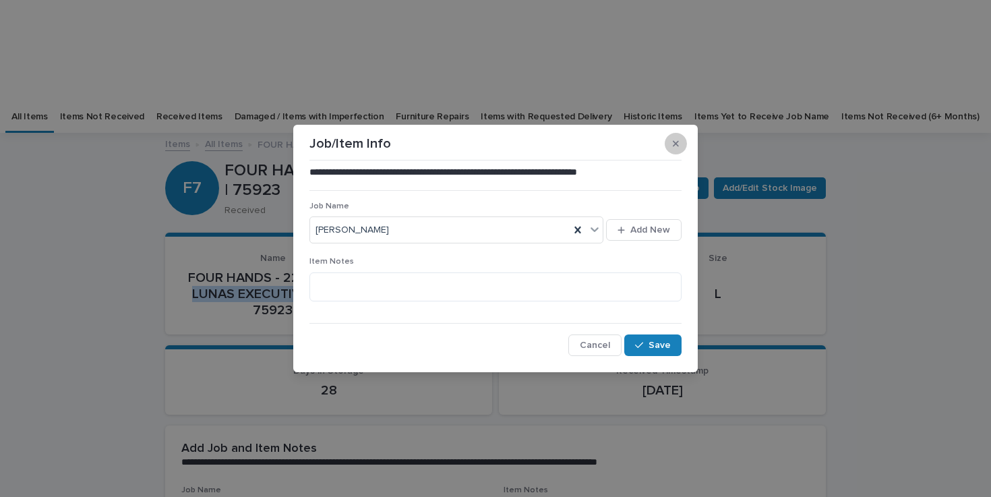
click at [675, 138] on button "button" at bounding box center [676, 144] width 22 height 22
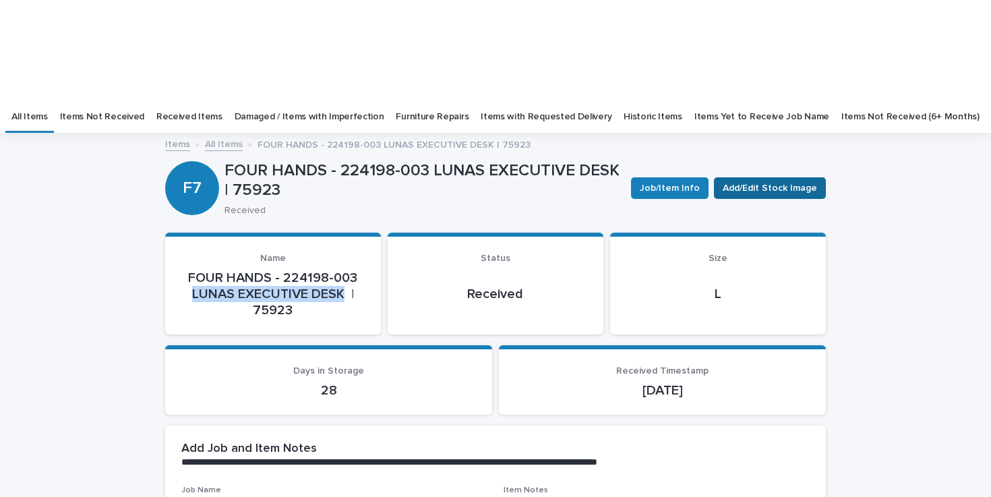
click at [765, 181] on span "Add/Edit Stock Image" at bounding box center [770, 187] width 94 height 13
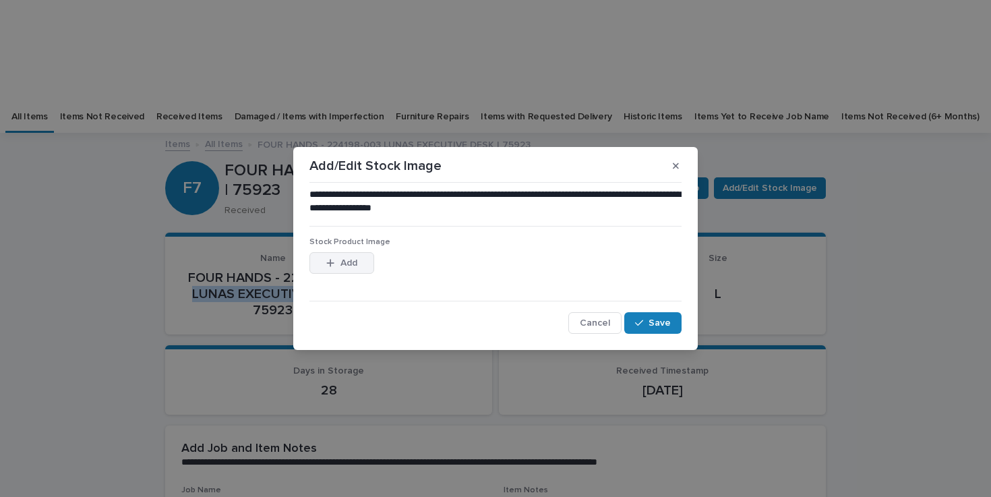
click at [338, 261] on div "button" at bounding box center [332, 262] width 13 height 9
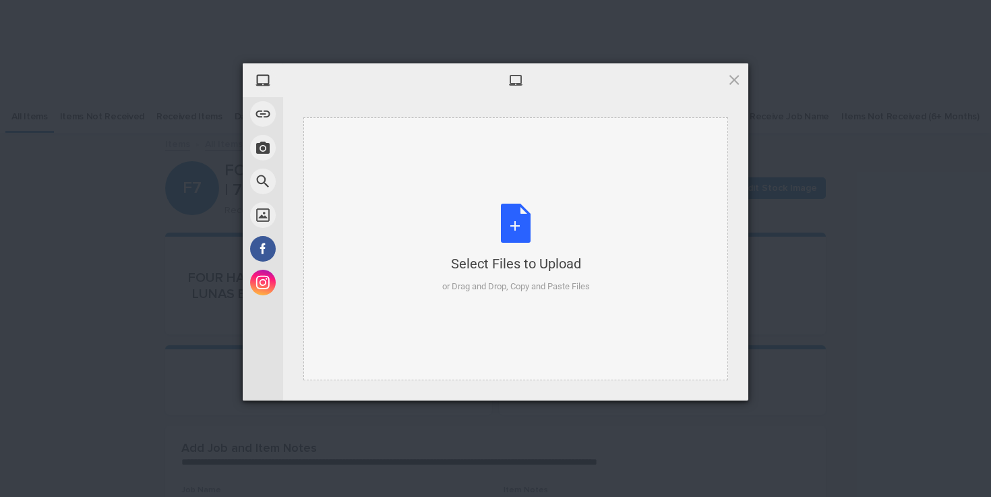
click at [456, 211] on div "Select Files to Upload or Drag and Drop, Copy and Paste Files" at bounding box center [516, 249] width 148 height 90
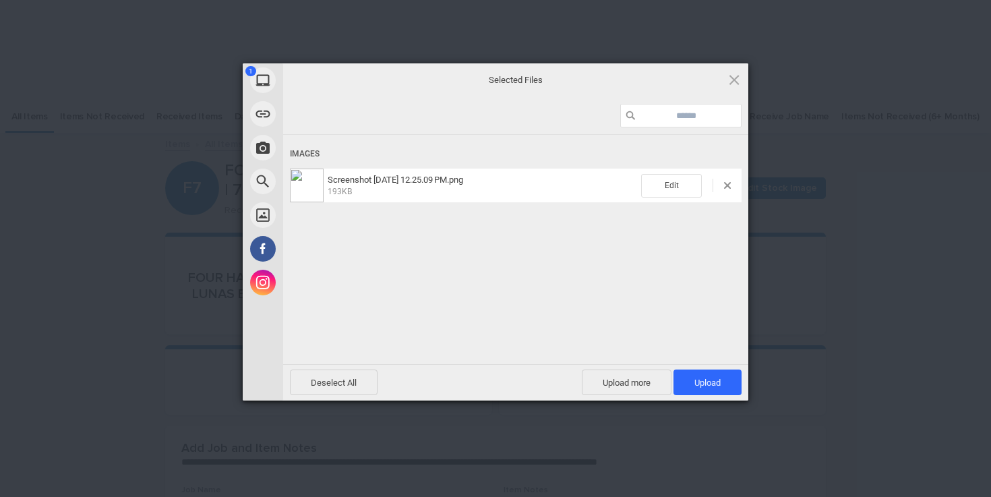
click at [696, 366] on div "Deselect All Upload more Upload 1" at bounding box center [515, 382] width 465 height 36
click at [696, 371] on span "Upload 1" at bounding box center [707, 382] width 68 height 26
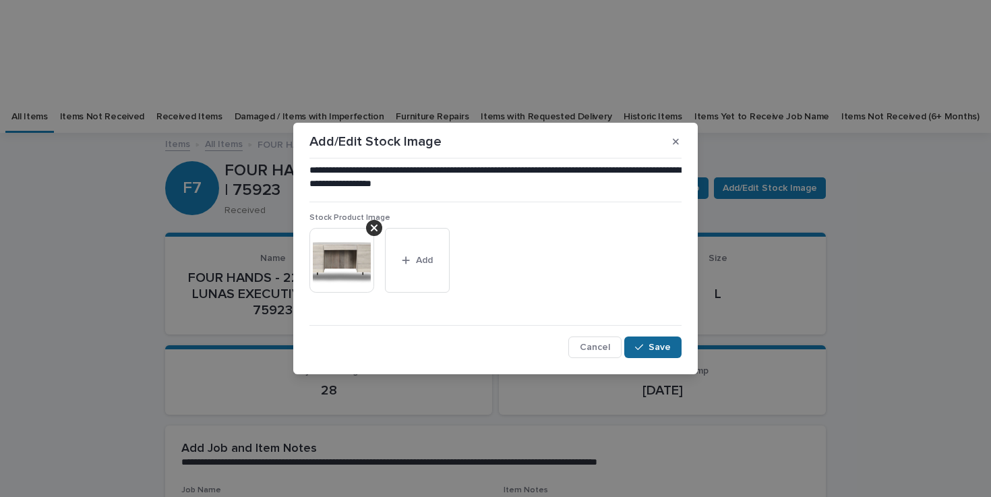
click at [655, 344] on span "Save" at bounding box center [660, 346] width 22 height 9
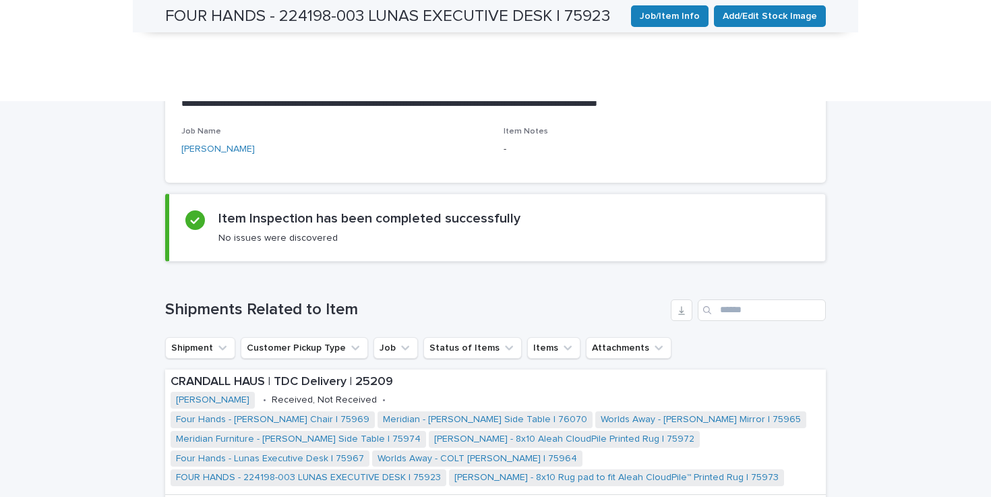
scroll to position [0, 0]
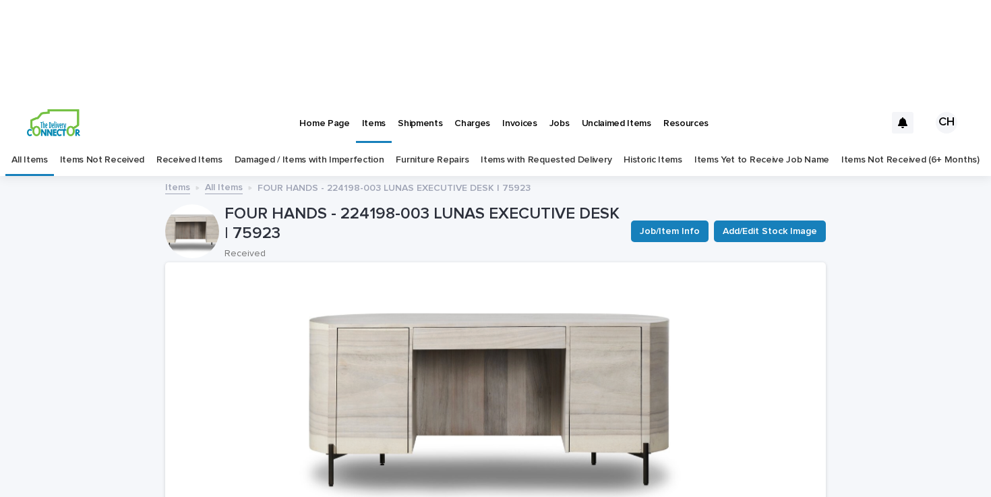
click at [220, 179] on link "All Items" at bounding box center [224, 187] width 38 height 16
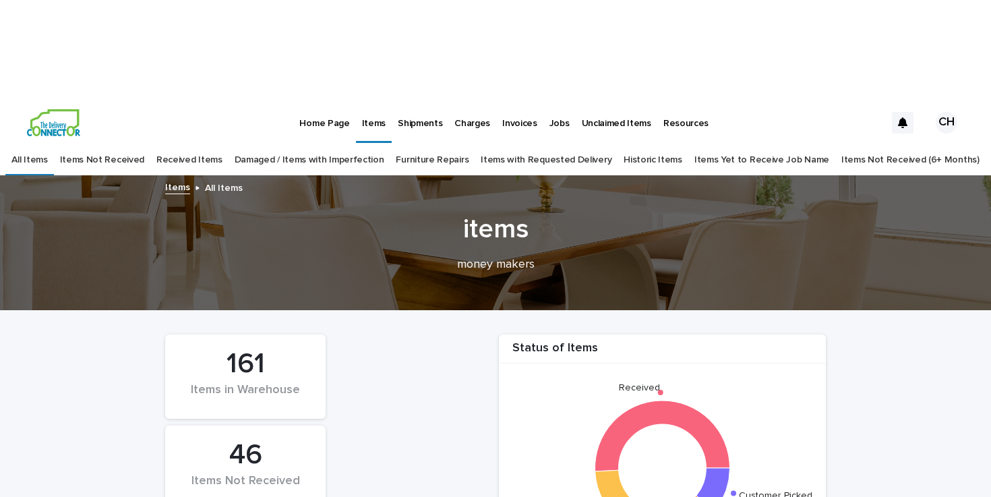
click at [65, 109] on img at bounding box center [53, 122] width 53 height 27
